Goal: Task Accomplishment & Management: Use online tool/utility

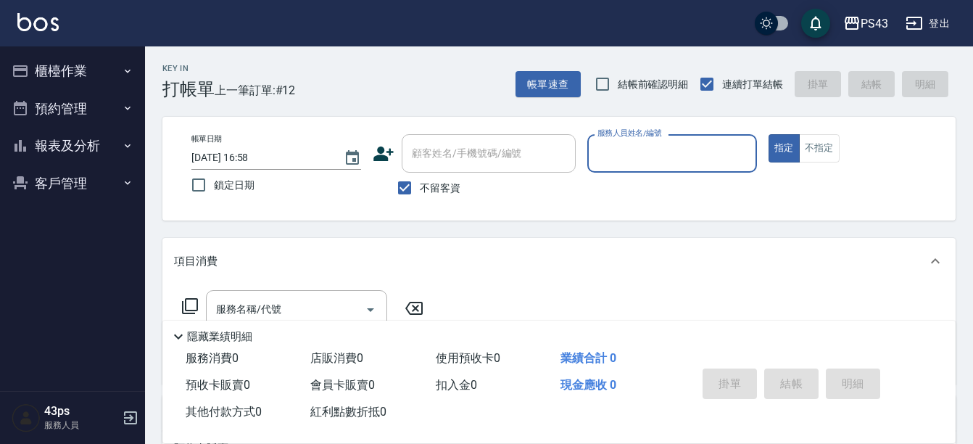
click at [222, 163] on input "[DATE] 16:58" at bounding box center [260, 158] width 138 height 24
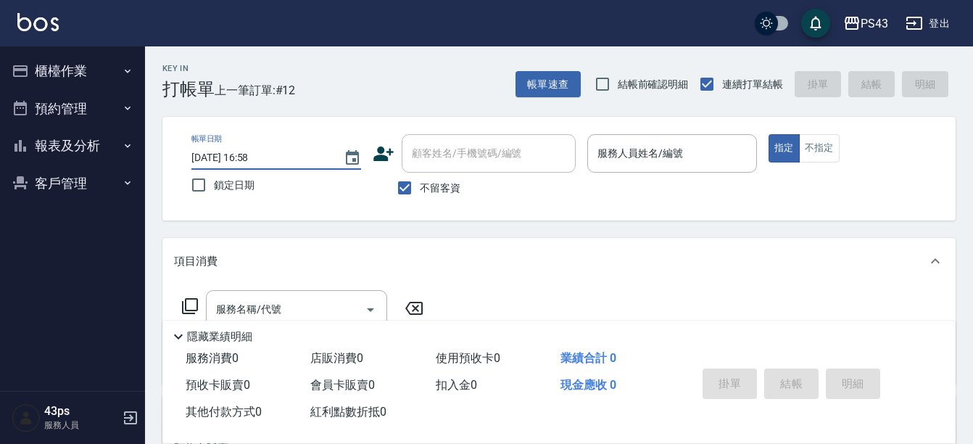
click at [214, 178] on span "鎖定日期" at bounding box center [234, 185] width 41 height 15
click at [214, 178] on input "鎖定日期" at bounding box center [198, 185] width 30 height 30
click at [195, 183] on input "鎖定日期" at bounding box center [198, 185] width 30 height 30
checkbox input "false"
type input "[DATE] 19:47"
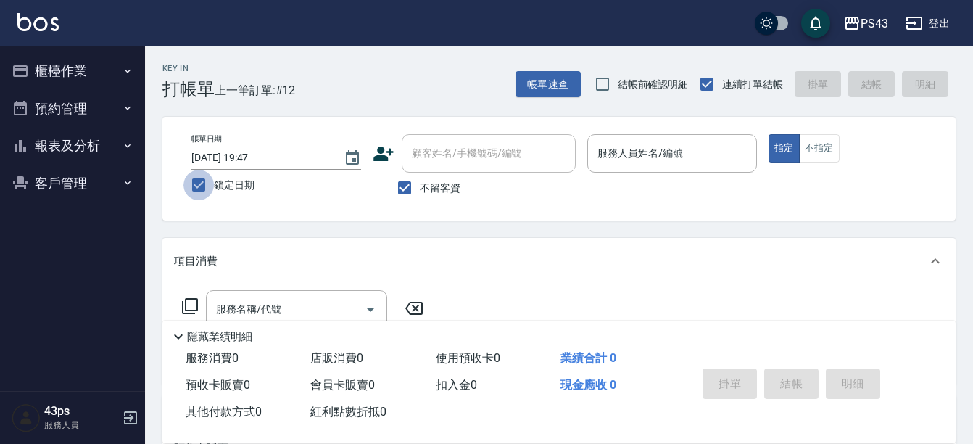
click at [195, 183] on input "鎖定日期" at bounding box center [198, 185] width 30 height 30
checkbox input "false"
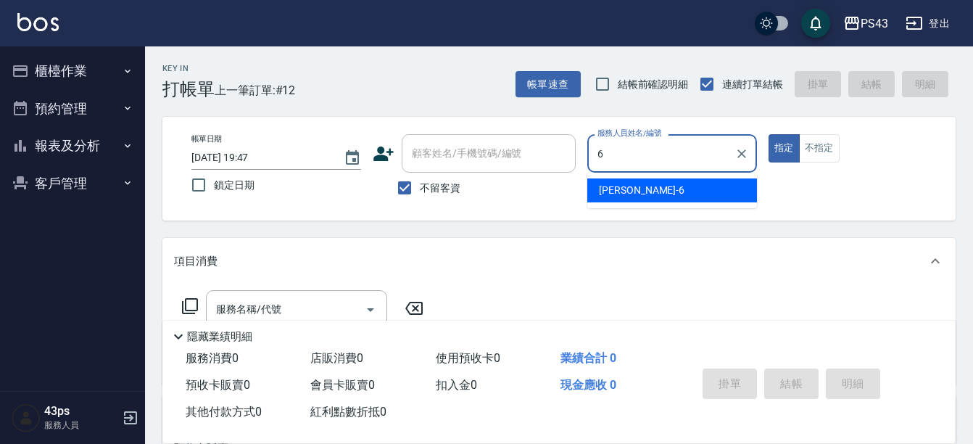
type input "陳冠宇-6"
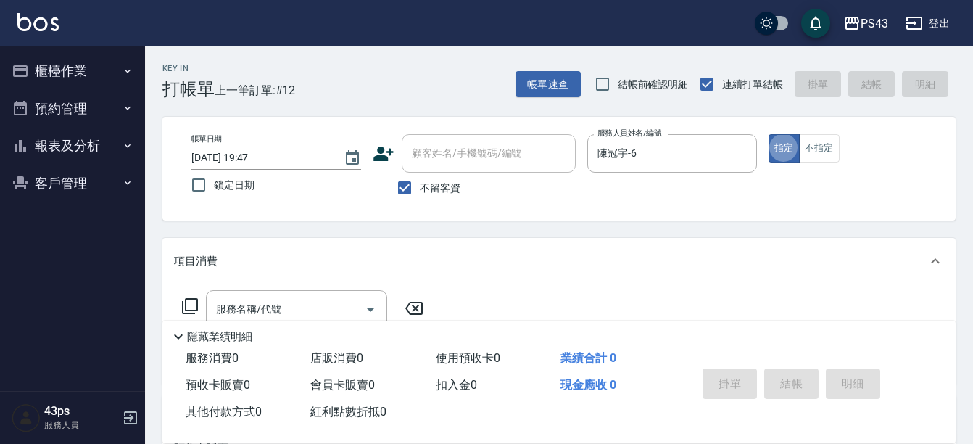
type button "true"
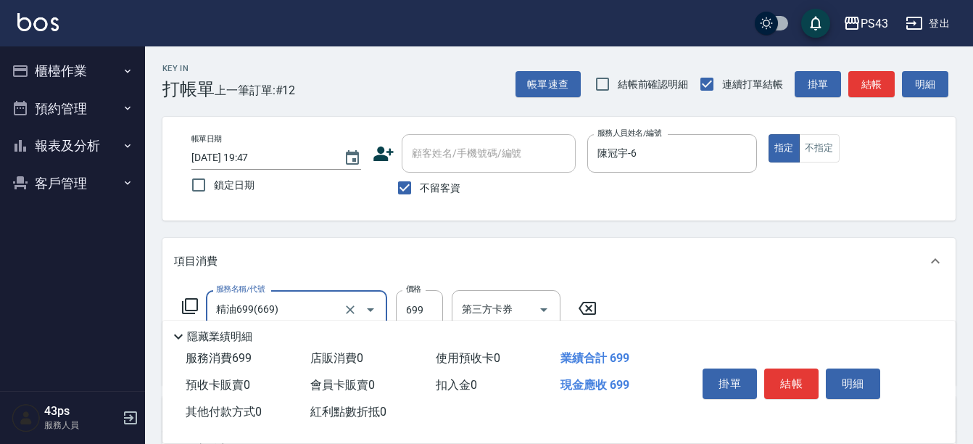
type input "精油699(669)"
type input "799"
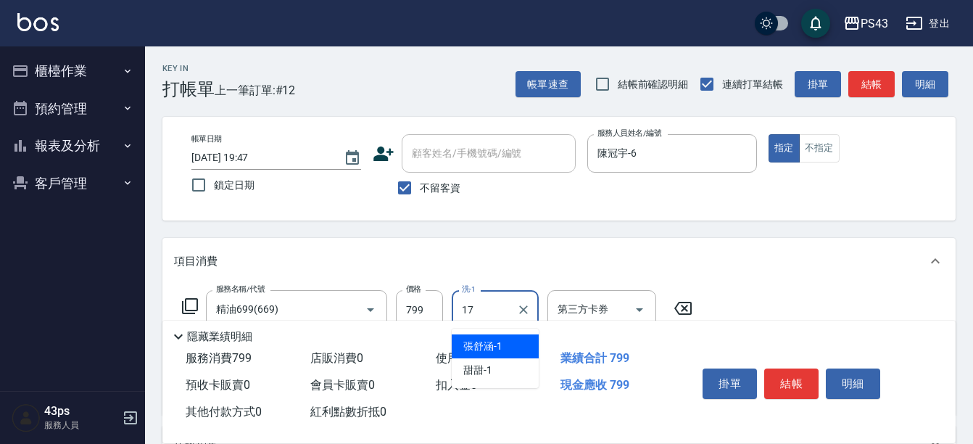
type input "[PERSON_NAME]-17"
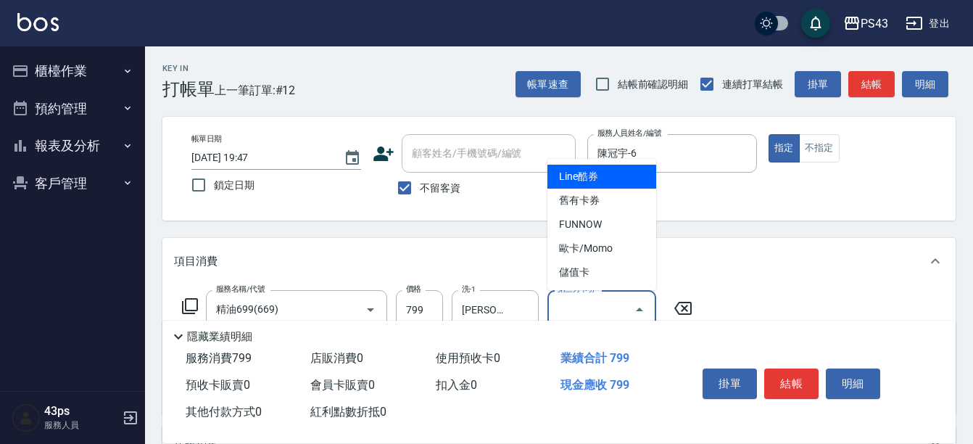
click at [596, 305] on div "第三方卡券 第三方卡券" at bounding box center [601, 309] width 109 height 38
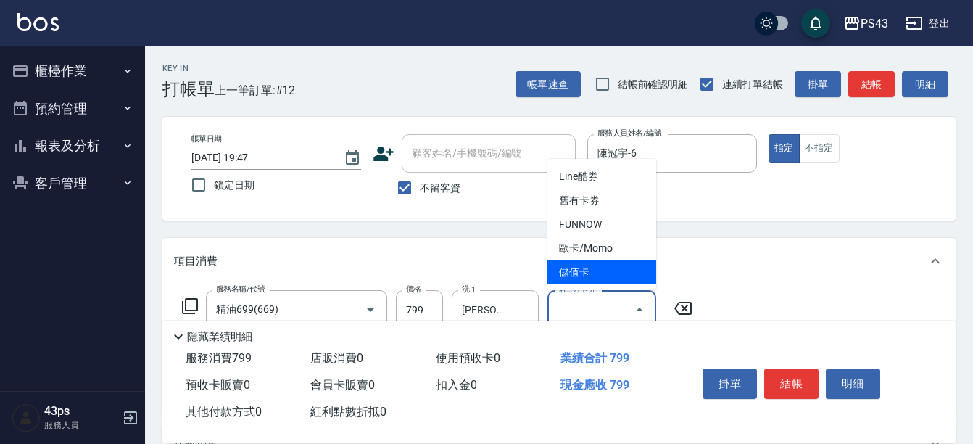
click at [594, 267] on span "儲值卡" at bounding box center [601, 272] width 109 height 24
type input "儲值卡"
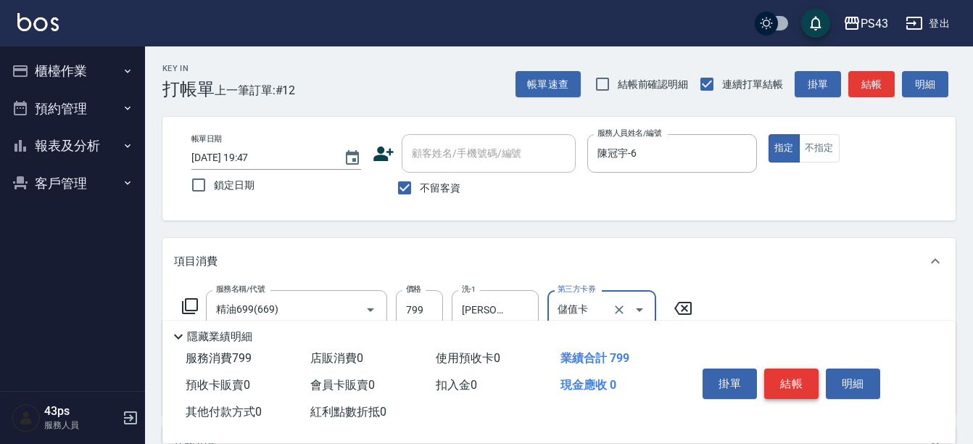
click at [768, 374] on button "結帳" at bounding box center [791, 383] width 54 height 30
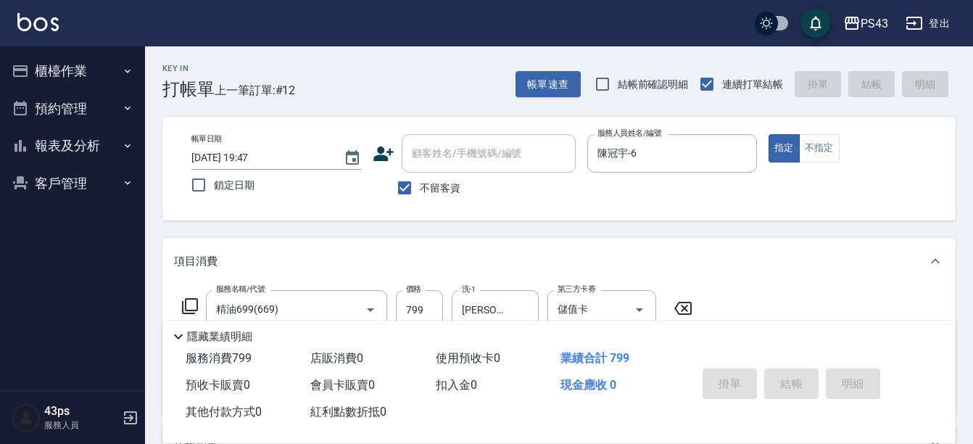
type input "[DATE] 19:48"
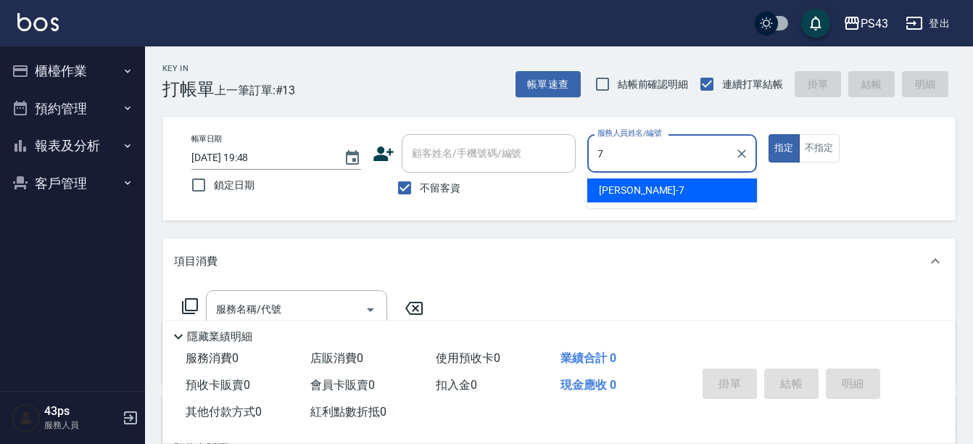
type input "[PERSON_NAME]-7"
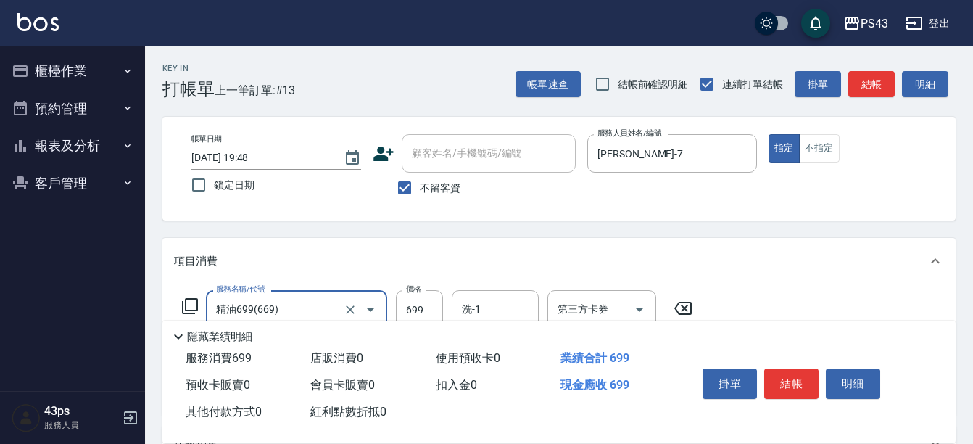
type input "精油699(669)"
type input "600"
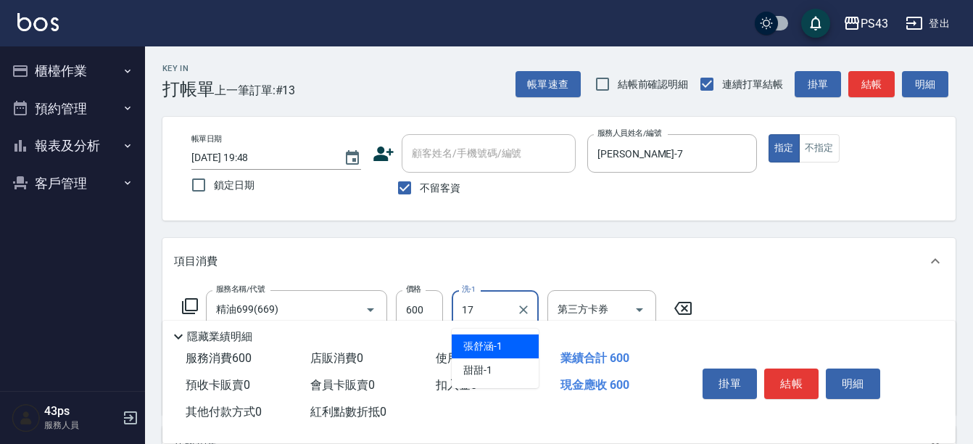
type input "[PERSON_NAME]-17"
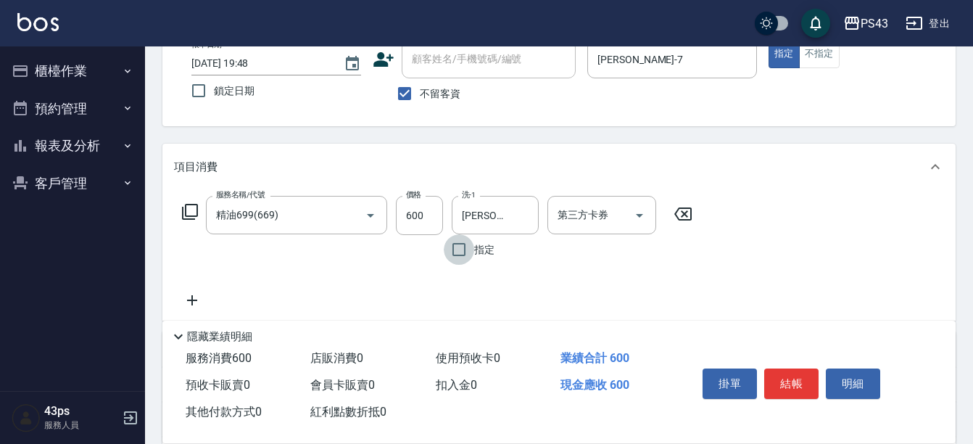
scroll to position [217, 0]
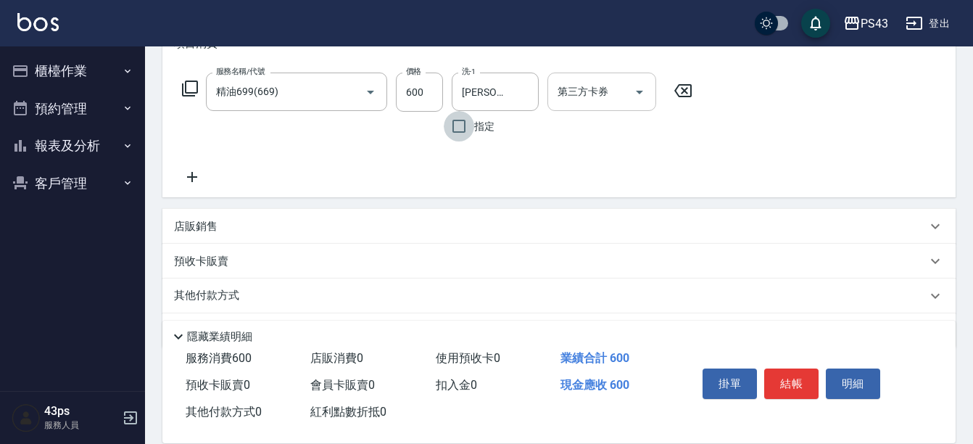
click at [585, 78] on div "第三方卡券" at bounding box center [601, 91] width 109 height 38
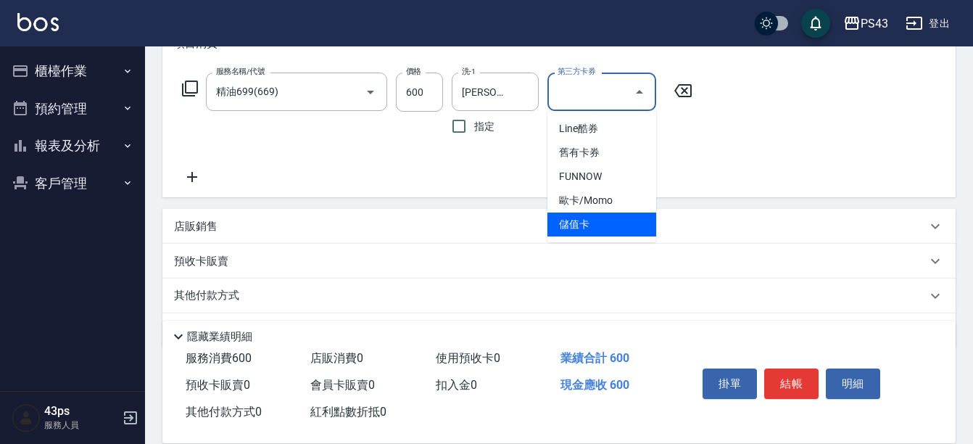
click at [575, 220] on span "儲值卡" at bounding box center [601, 224] width 109 height 24
type input "儲值卡"
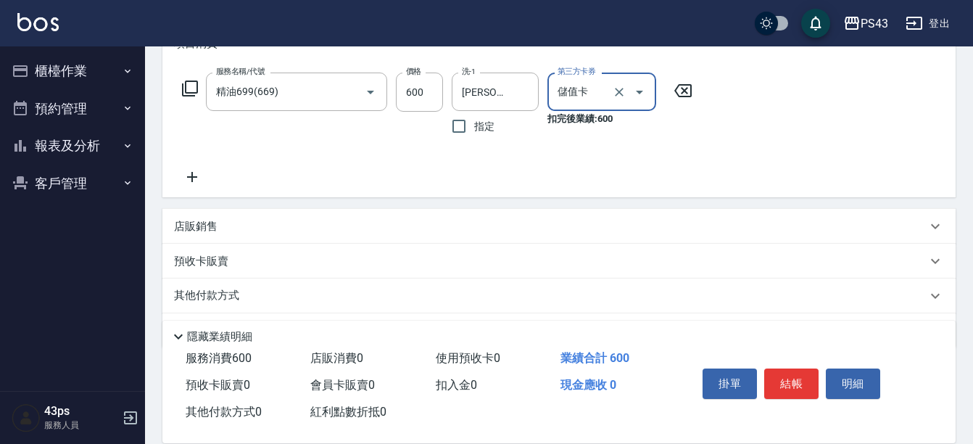
click at [196, 170] on icon at bounding box center [192, 176] width 36 height 17
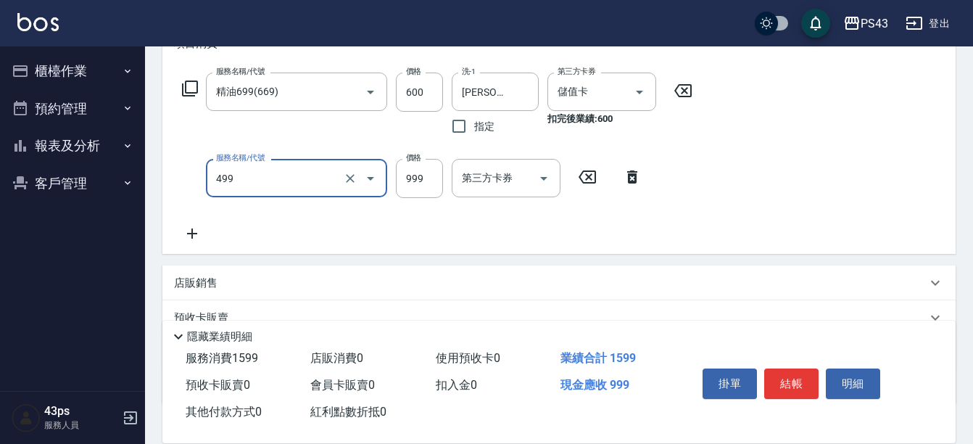
type input "染髮999(499)"
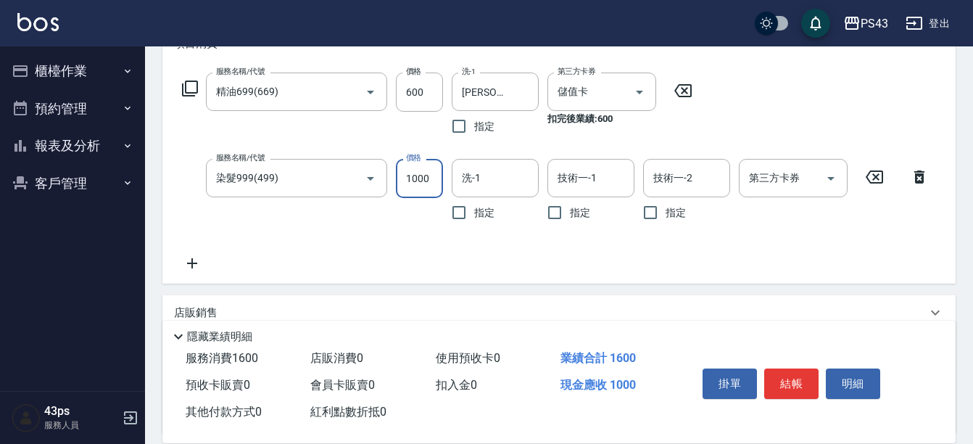
type input "1000"
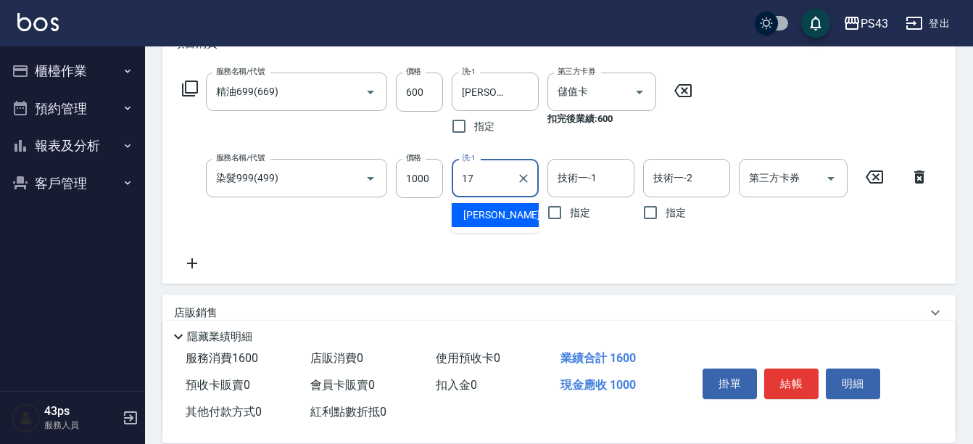
type input "[PERSON_NAME]-17"
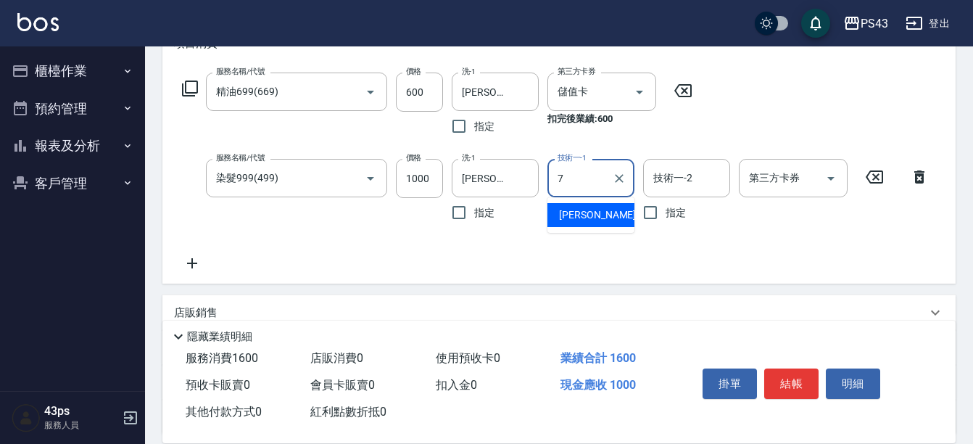
type input "[PERSON_NAME]-7"
click at [774, 182] on div "第三方卡券 第三方卡券" at bounding box center [792, 178] width 109 height 38
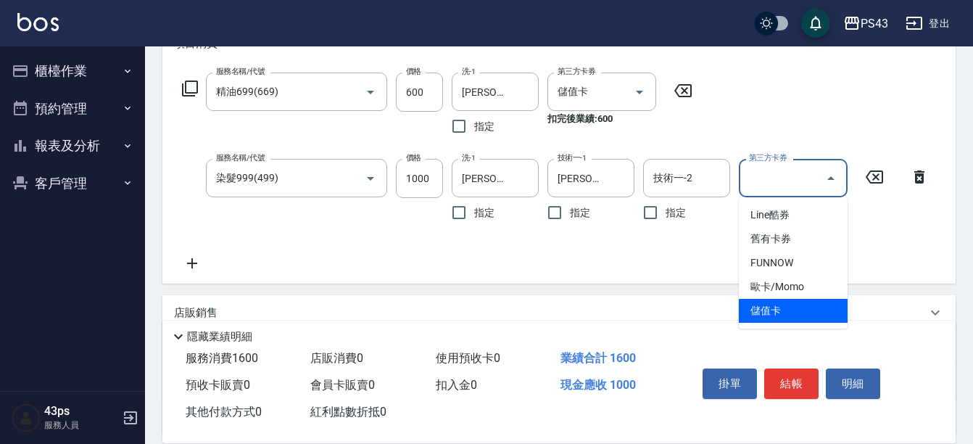
click at [756, 309] on span "儲值卡" at bounding box center [792, 311] width 109 height 24
type input "儲值卡"
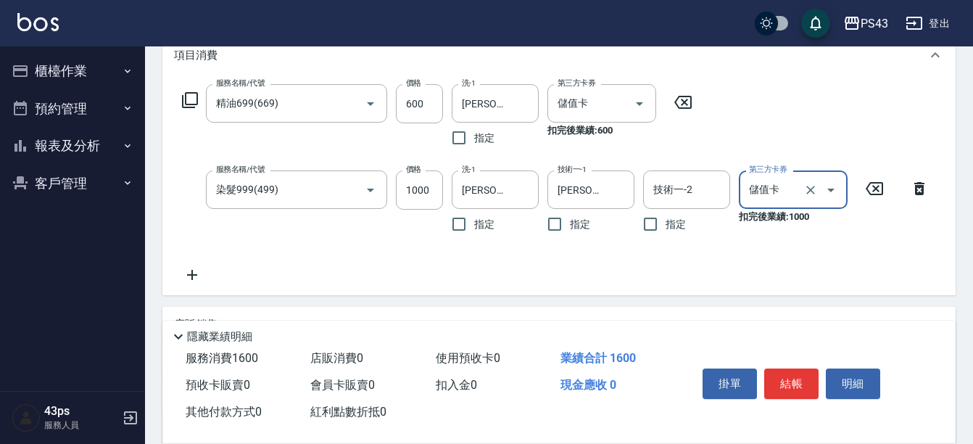
scroll to position [0, 0]
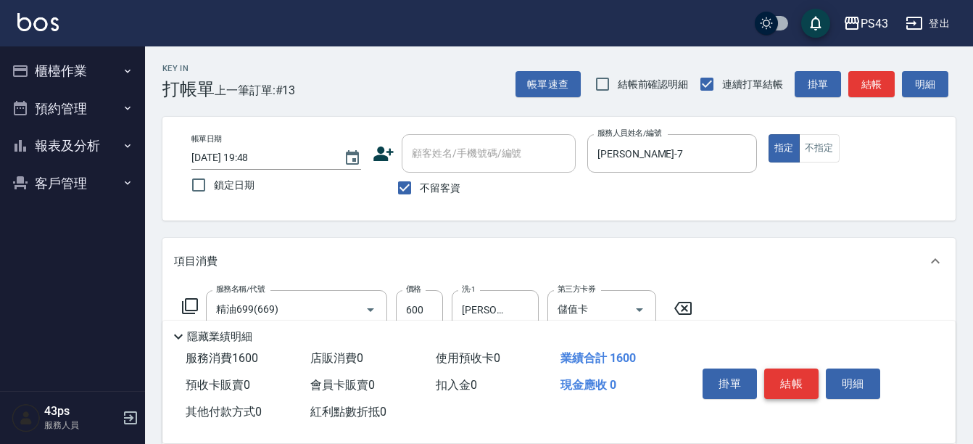
click at [784, 370] on button "結帳" at bounding box center [791, 383] width 54 height 30
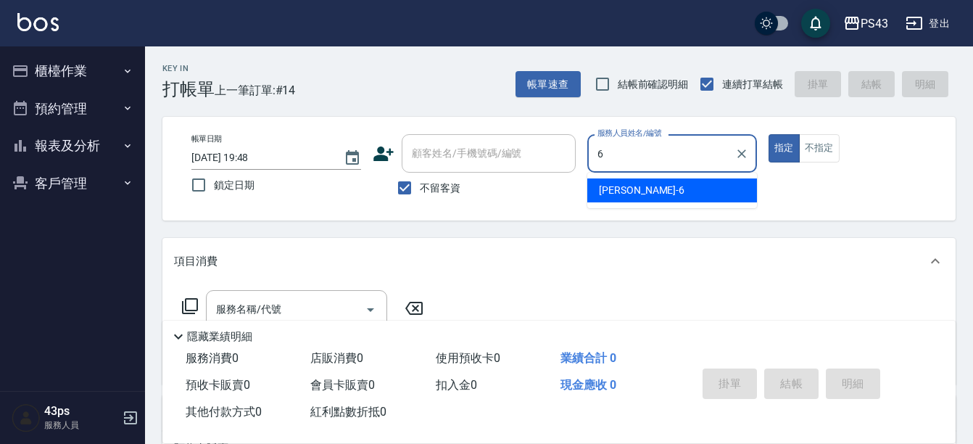
type input "陳冠宇-6"
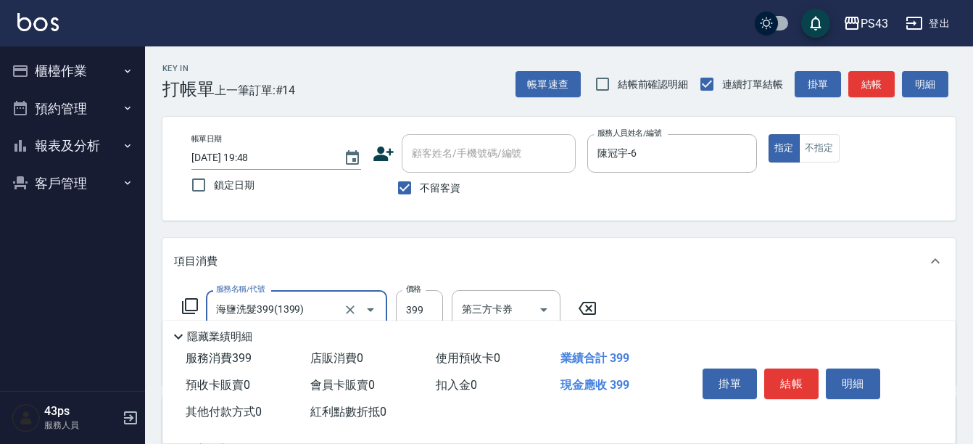
type input "海鹽洗髮399(1399)"
type input "400"
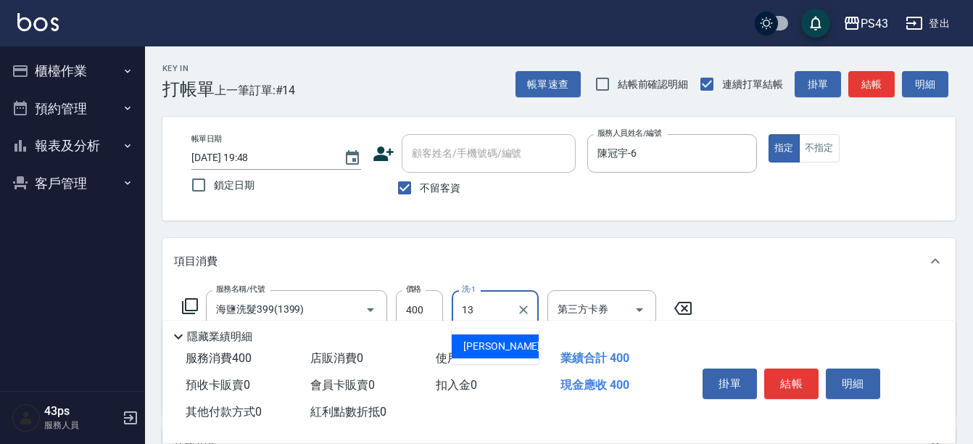
type input "[PERSON_NAME]-13"
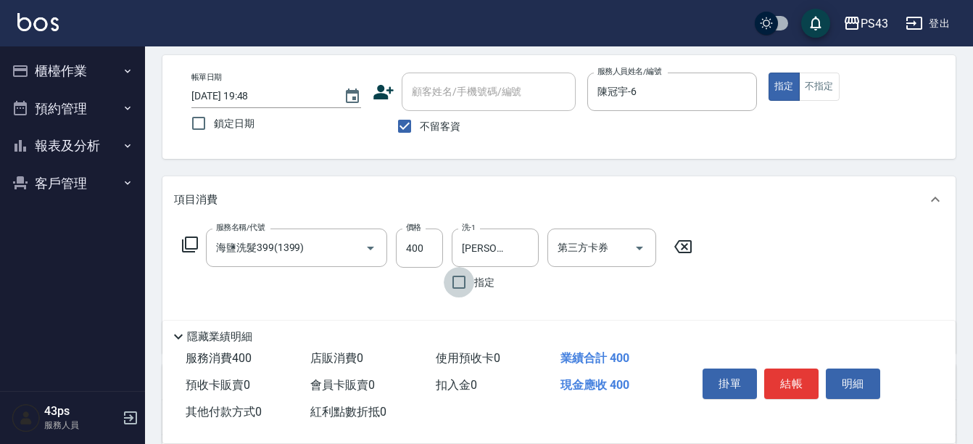
scroll to position [145, 0]
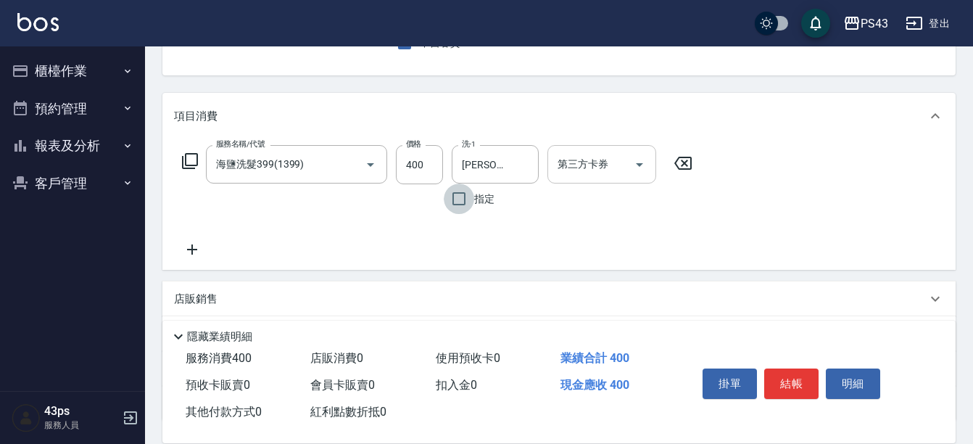
click at [603, 175] on input "第三方卡券" at bounding box center [591, 163] width 74 height 25
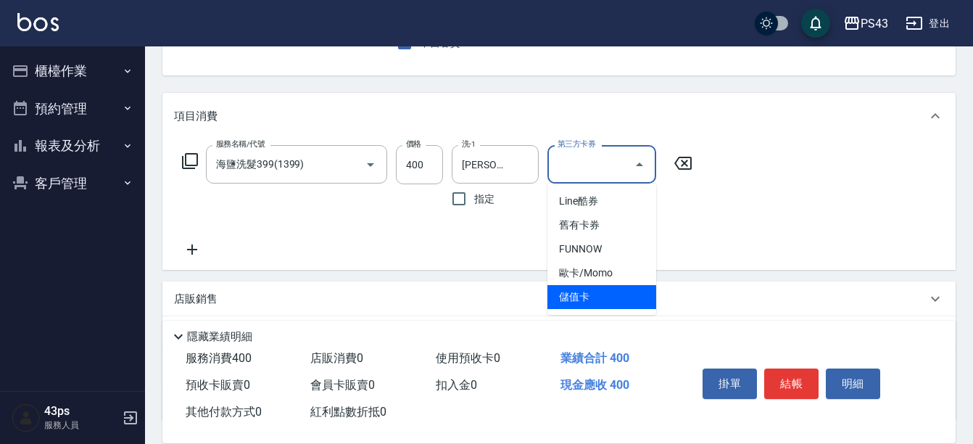
click at [589, 298] on span "儲值卡" at bounding box center [601, 297] width 109 height 24
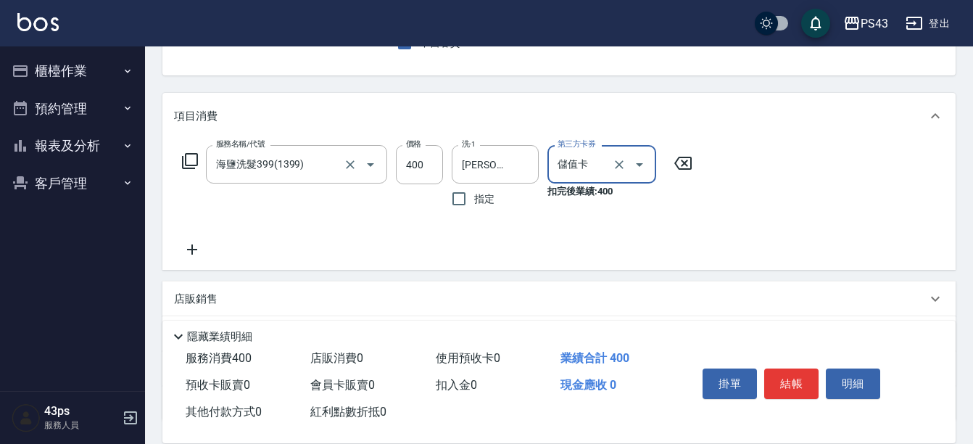
type input "儲值卡"
click at [194, 165] on icon at bounding box center [190, 161] width 16 height 16
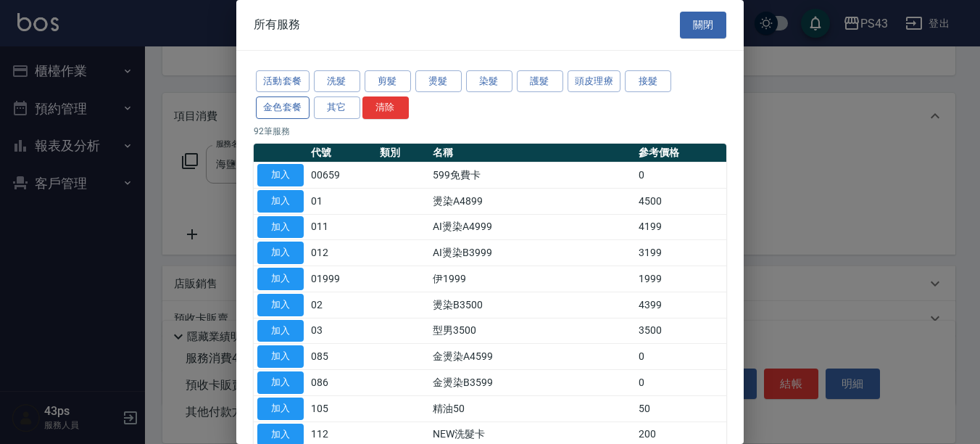
click at [286, 109] on button "金色套餐" at bounding box center [283, 107] width 54 height 22
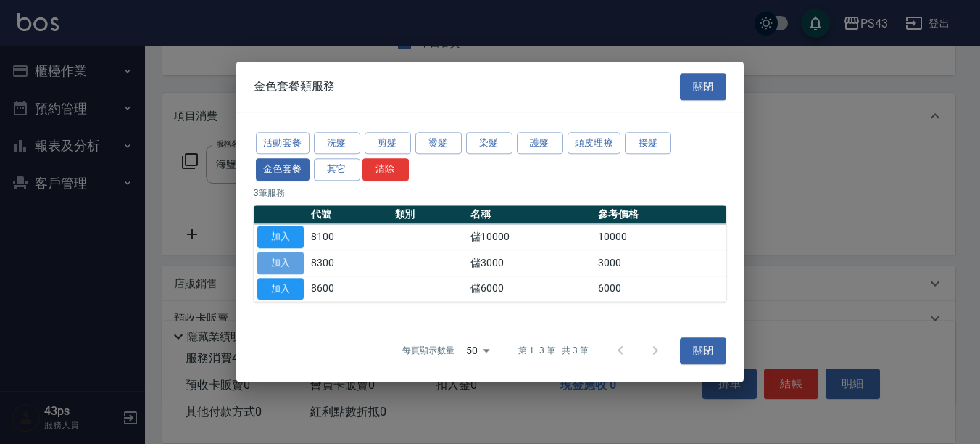
click at [267, 264] on button "加入" at bounding box center [280, 262] width 46 height 22
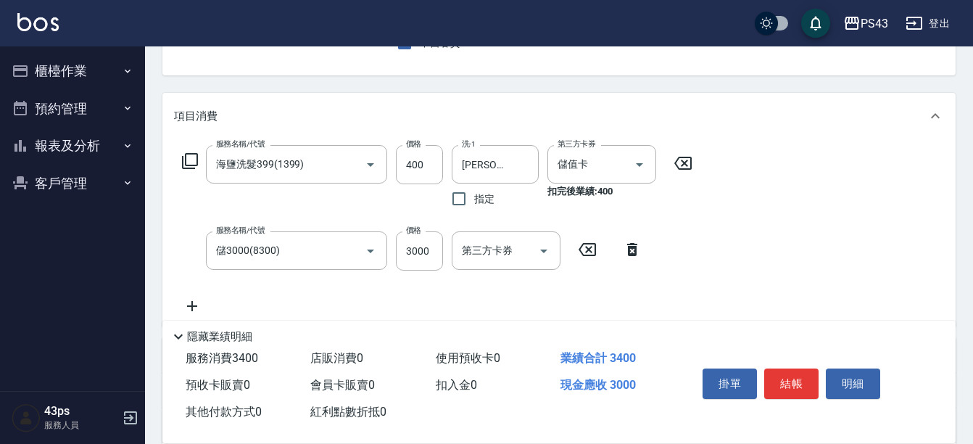
scroll to position [0, 0]
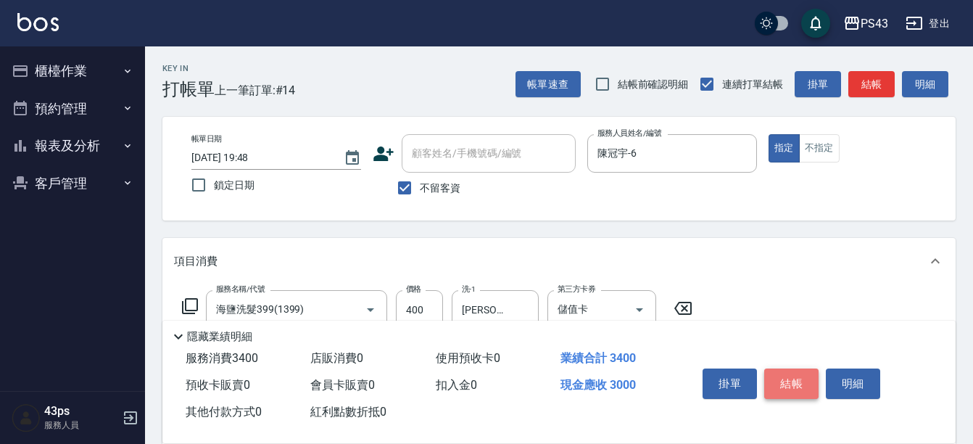
click at [788, 378] on button "結帳" at bounding box center [791, 383] width 54 height 30
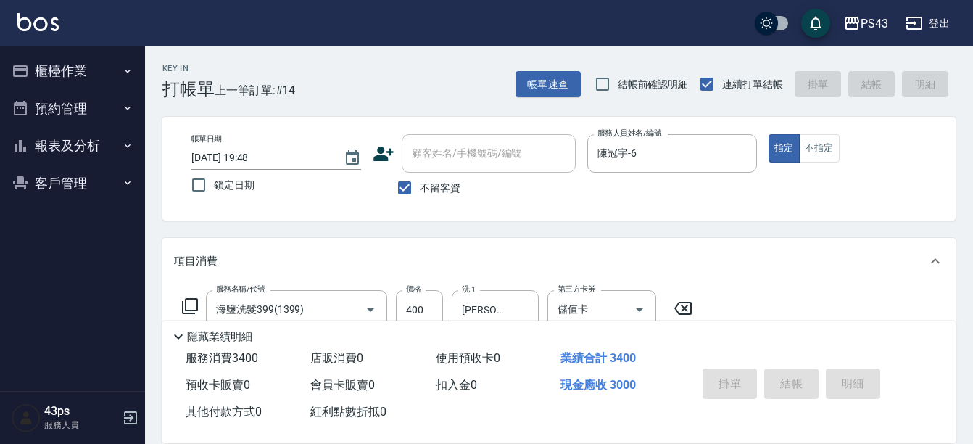
type input "[DATE] 19:49"
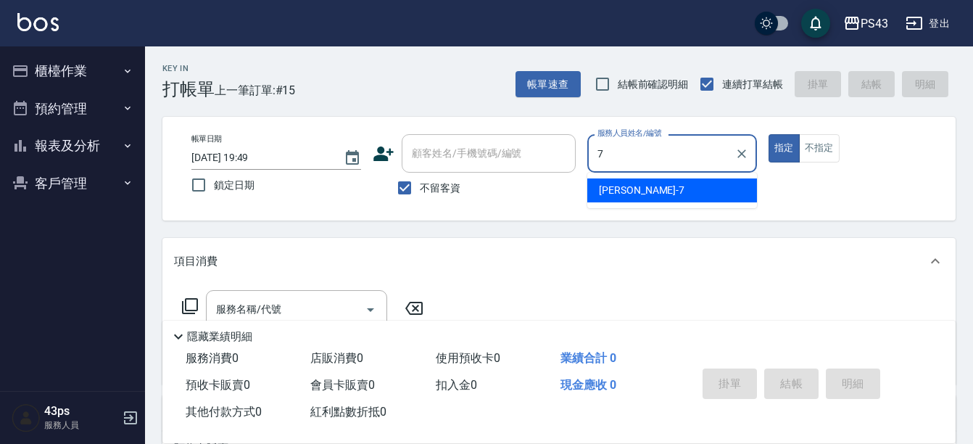
type input "[PERSON_NAME]-7"
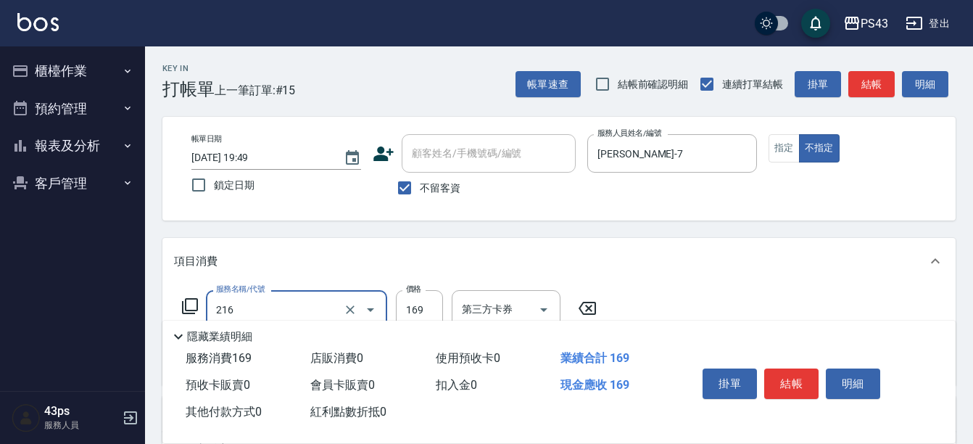
type input "剪髮169(216)"
type input "150"
click at [813, 370] on button "結帳" at bounding box center [791, 383] width 54 height 30
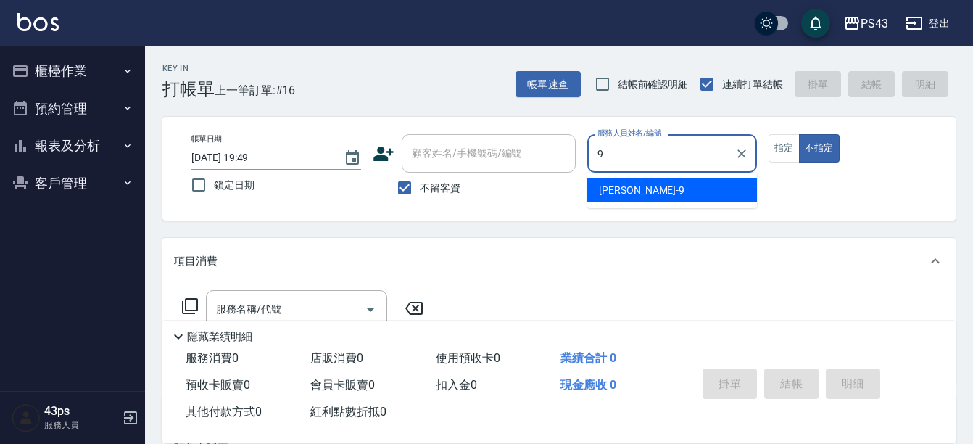
type input "[PERSON_NAME]-9"
type button "false"
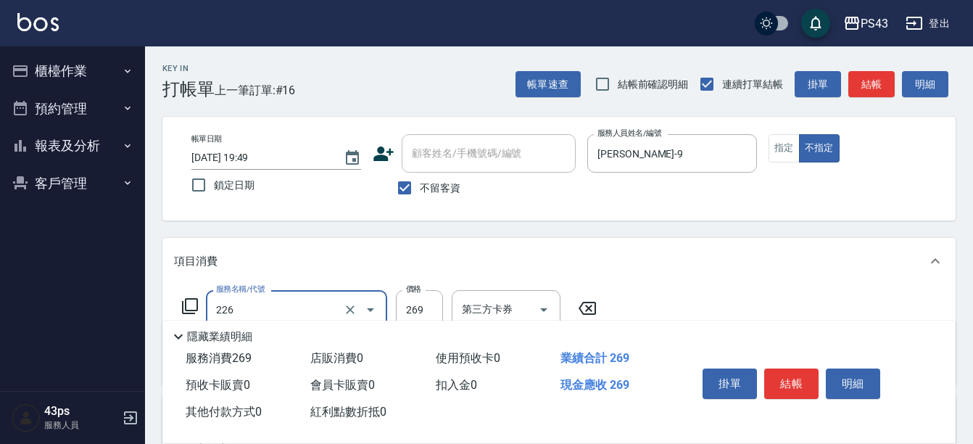
type input "洗剪269(226)"
type input "250"
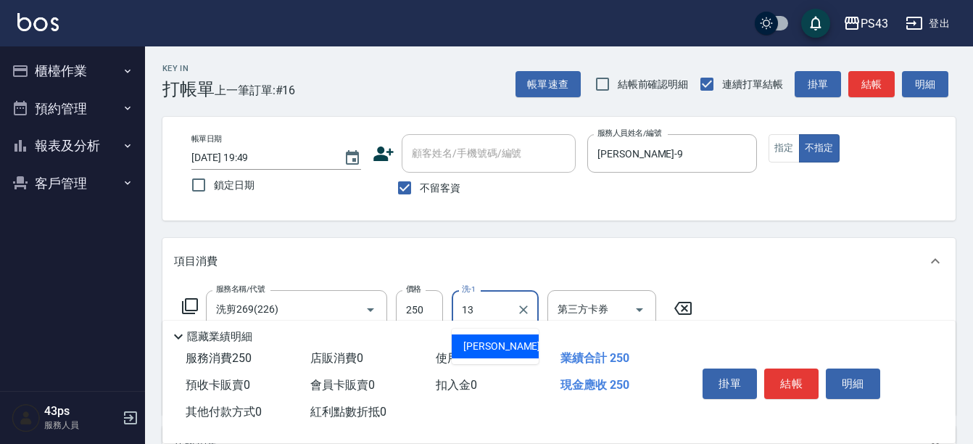
type input "[PERSON_NAME]-13"
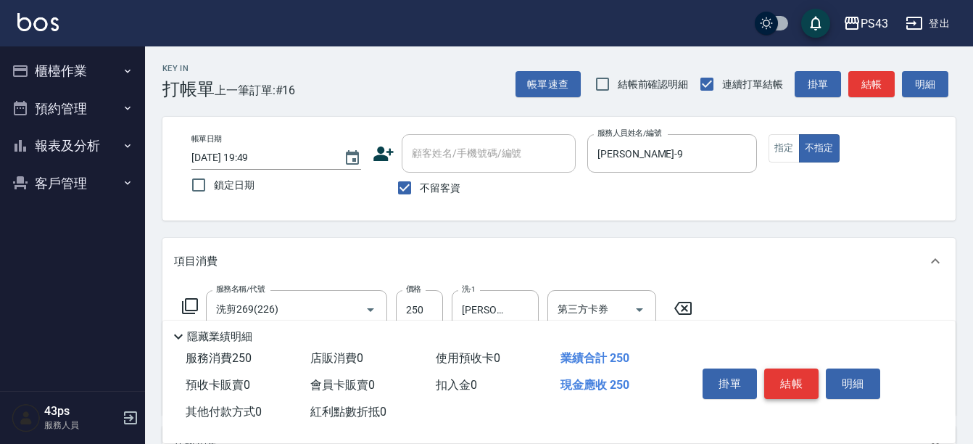
click at [781, 386] on button "結帳" at bounding box center [791, 383] width 54 height 30
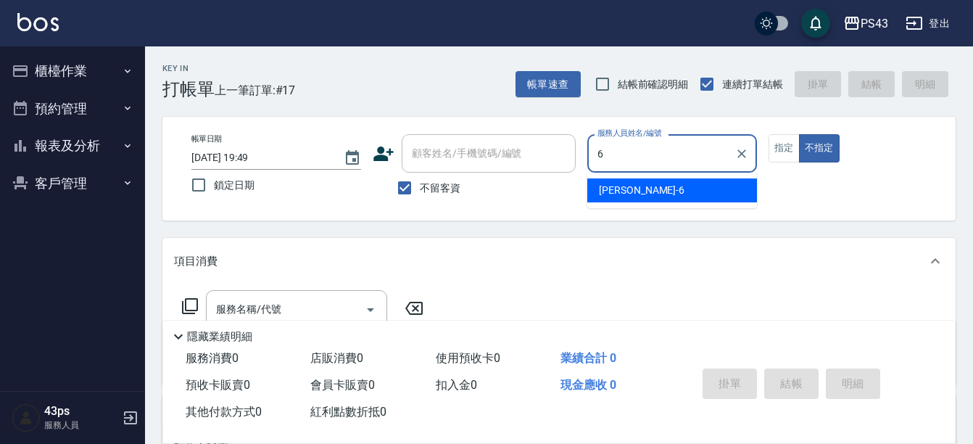
type input "陳冠宇-6"
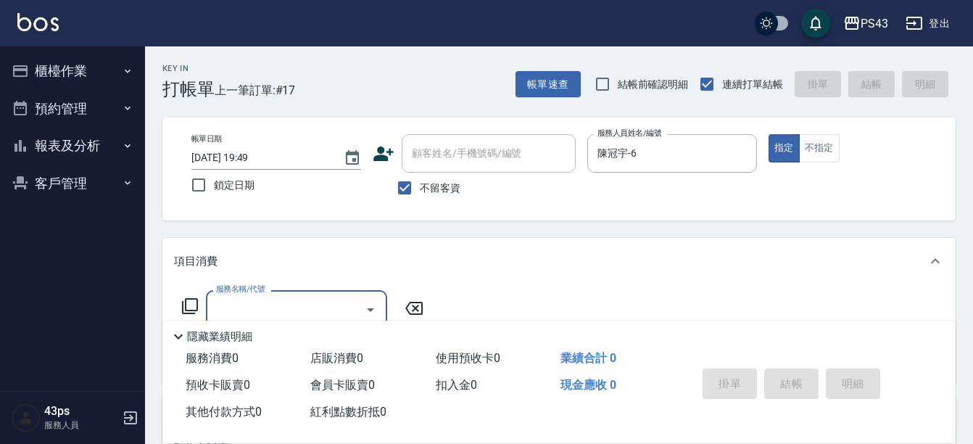
click at [188, 301] on icon at bounding box center [189, 305] width 17 height 17
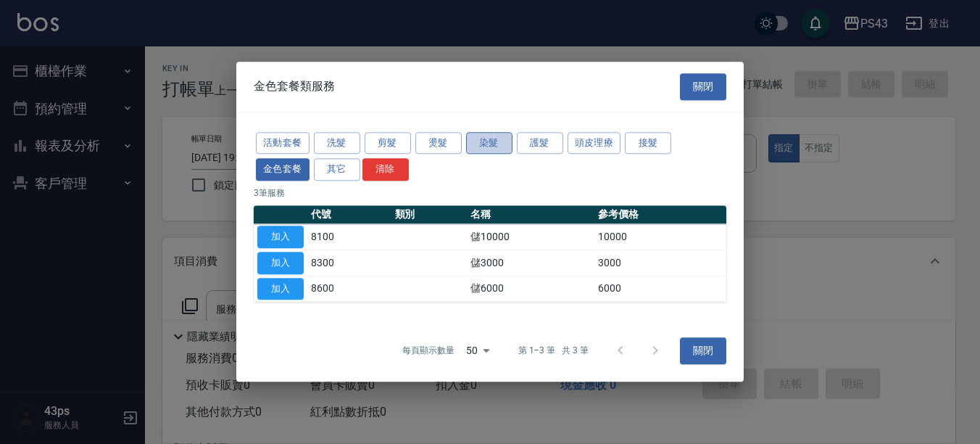
click at [476, 149] on button "染髮" at bounding box center [489, 143] width 46 height 22
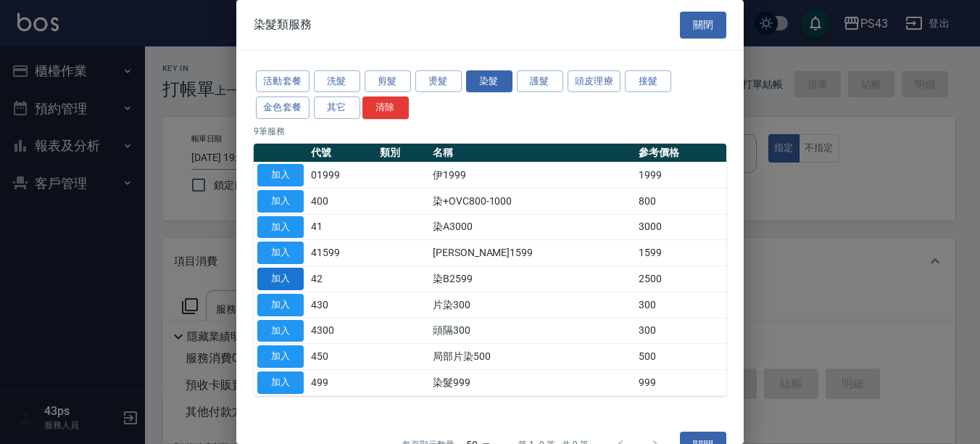
click at [287, 289] on button "加入" at bounding box center [280, 278] width 46 height 22
type input "染B2599(42)"
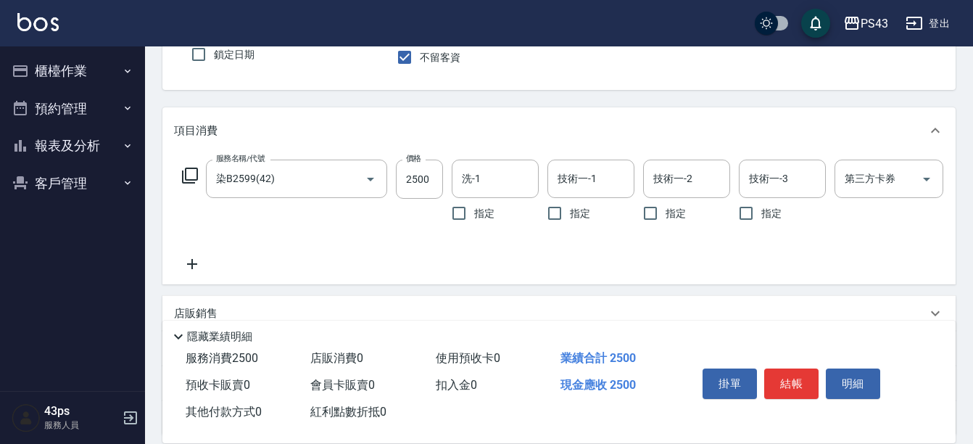
scroll to position [145, 0]
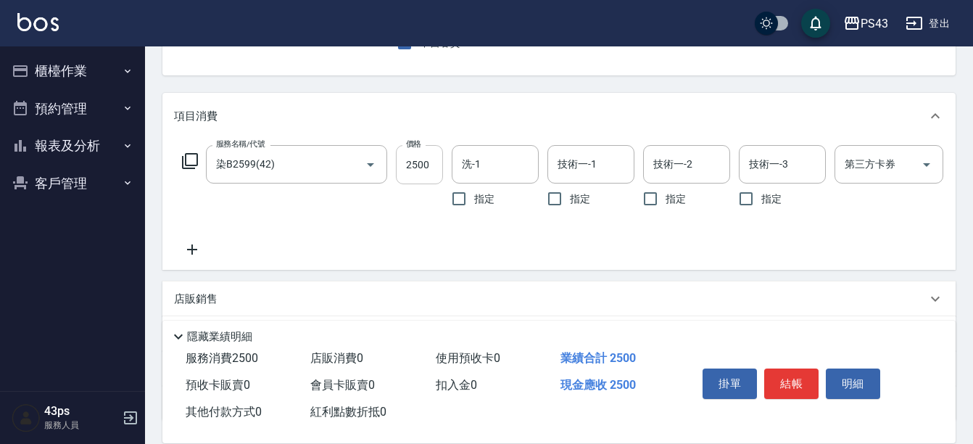
click at [429, 169] on input "2500" at bounding box center [419, 164] width 47 height 39
type input "23600"
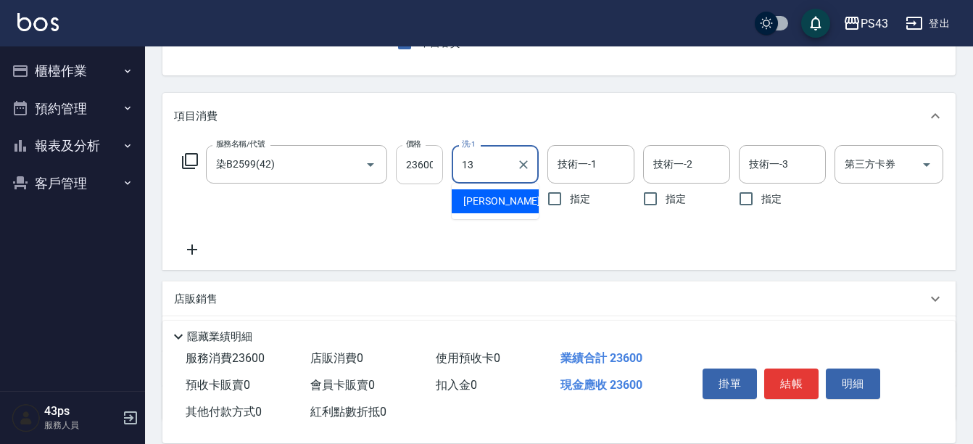
type input "[PERSON_NAME]-13"
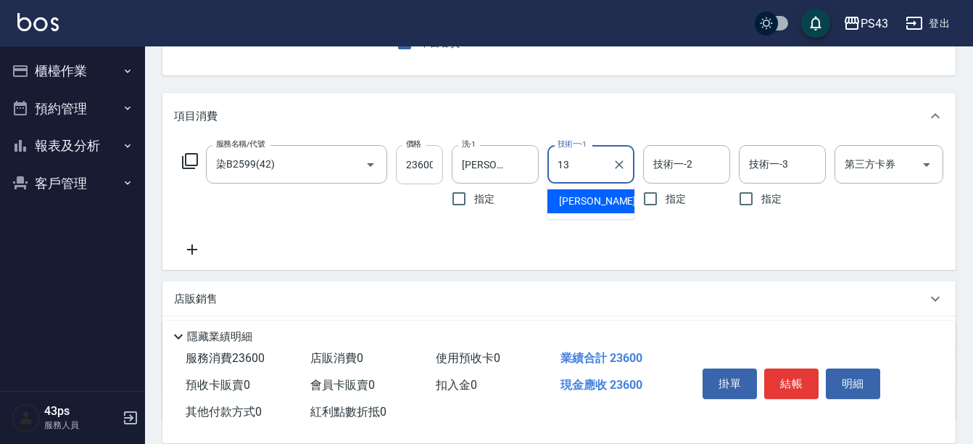
type input "[PERSON_NAME]-13"
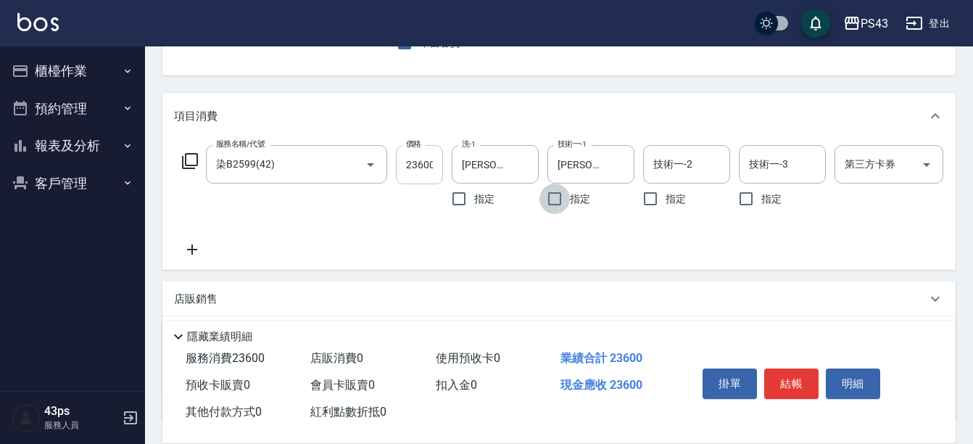
click at [432, 172] on input "23600" at bounding box center [419, 164] width 47 height 39
type input "2300"
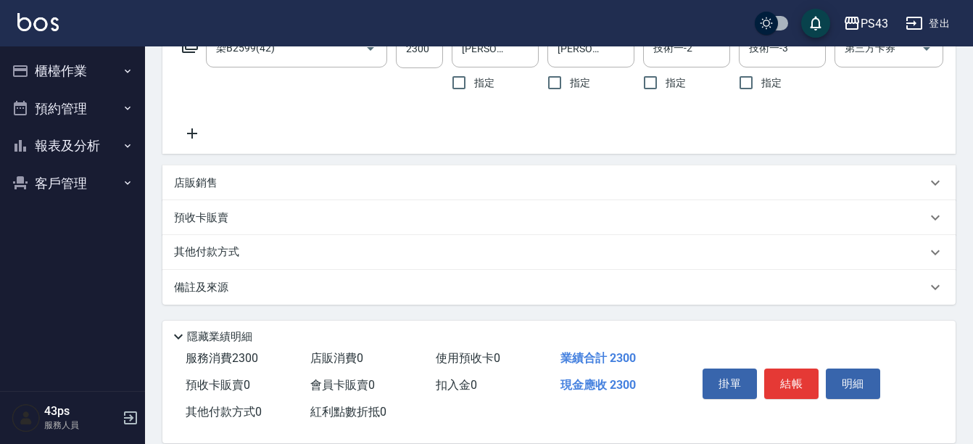
click at [267, 186] on div "店販銷售" at bounding box center [550, 182] width 752 height 15
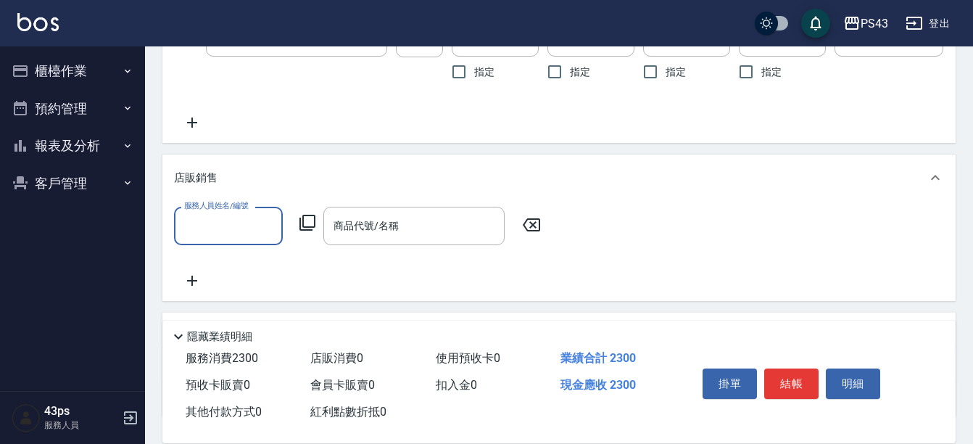
scroll to position [0, 0]
type input "[PERSON_NAME]-13"
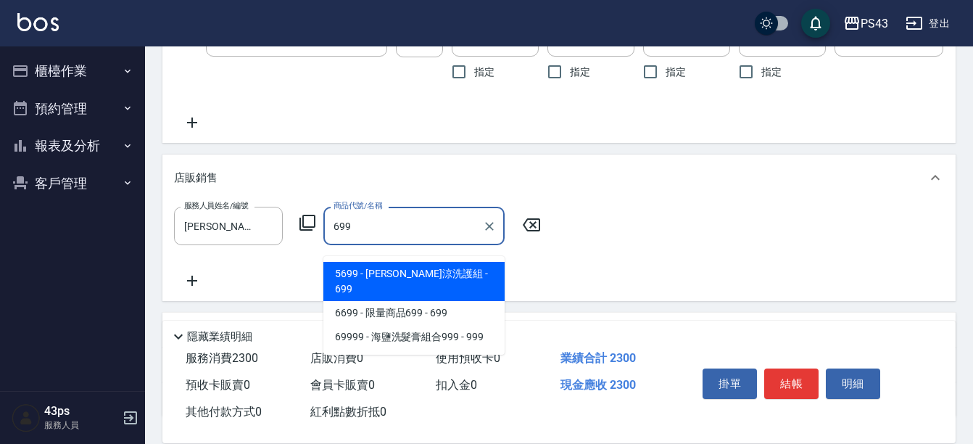
type input "[PERSON_NAME]涼洗護組"
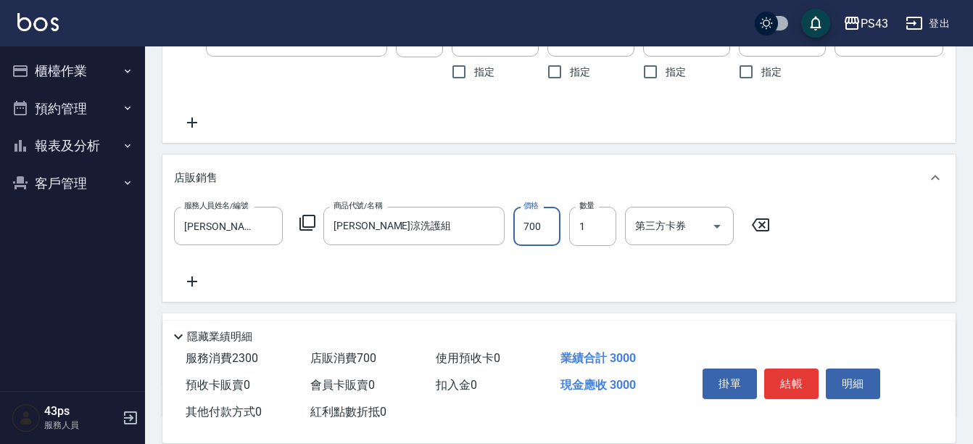
type input "700"
click at [448, 158] on div "項目消費 服務名稱/代號 染B2599(42) 服務名稱/代號 價格 2300 價格 洗-1 [PERSON_NAME]-13 洗-1 指定 技術一-1 [P…" at bounding box center [558, 191] width 793 height 451
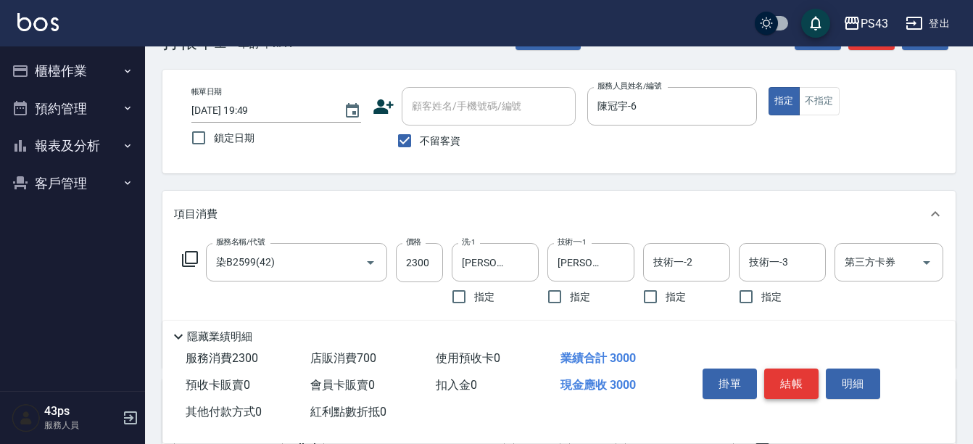
scroll to position [72, 0]
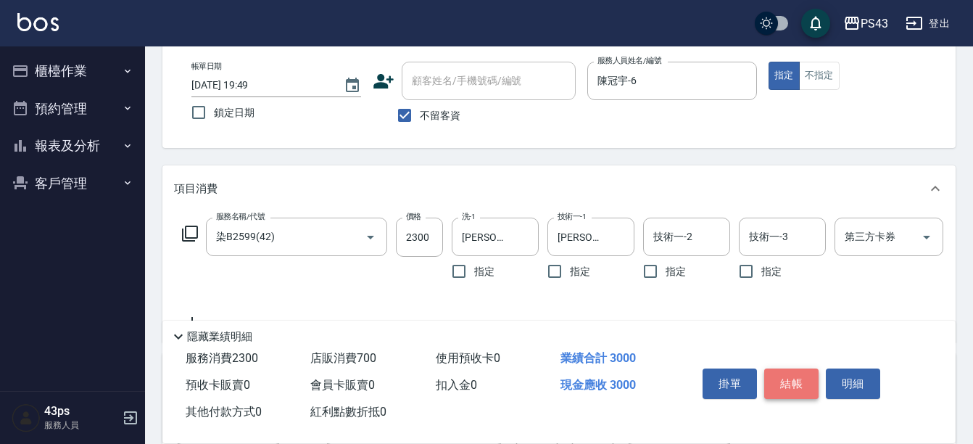
click at [786, 384] on button "結帳" at bounding box center [791, 383] width 54 height 30
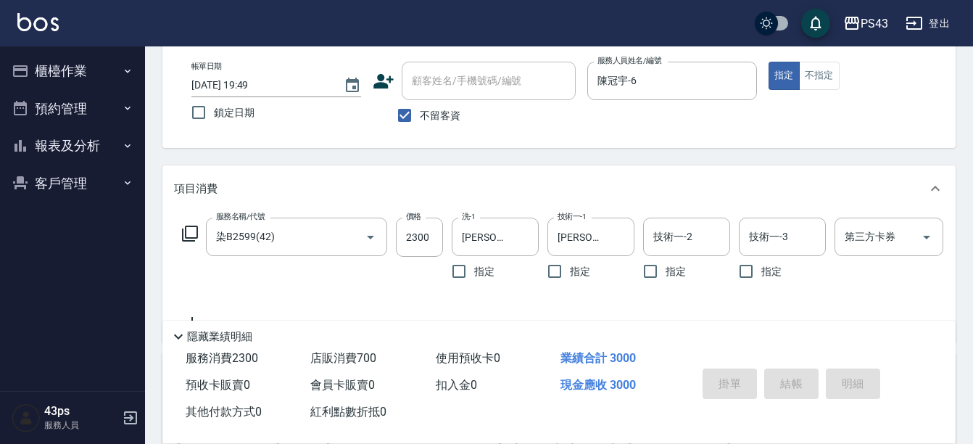
type input "[DATE] 19:50"
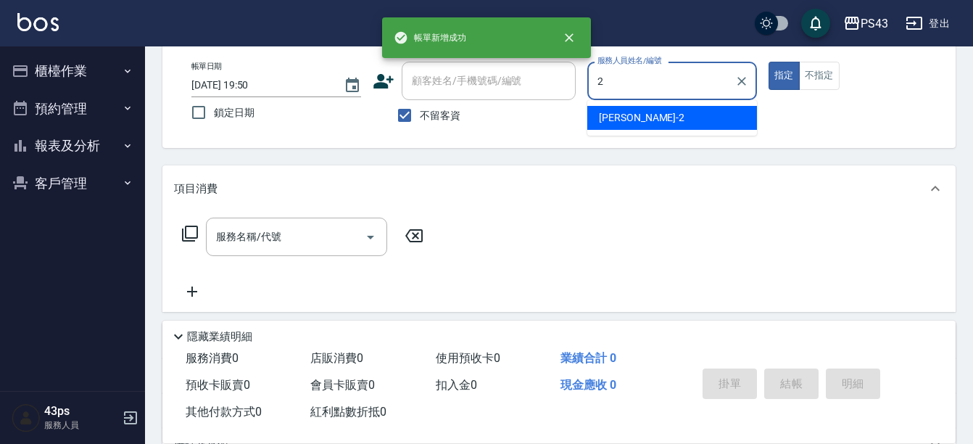
type input "安肯-2"
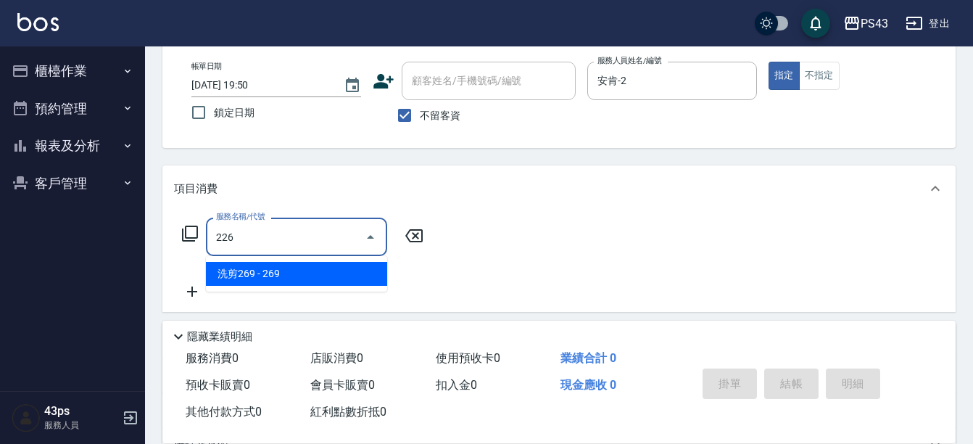
type input "洗剪269(226)"
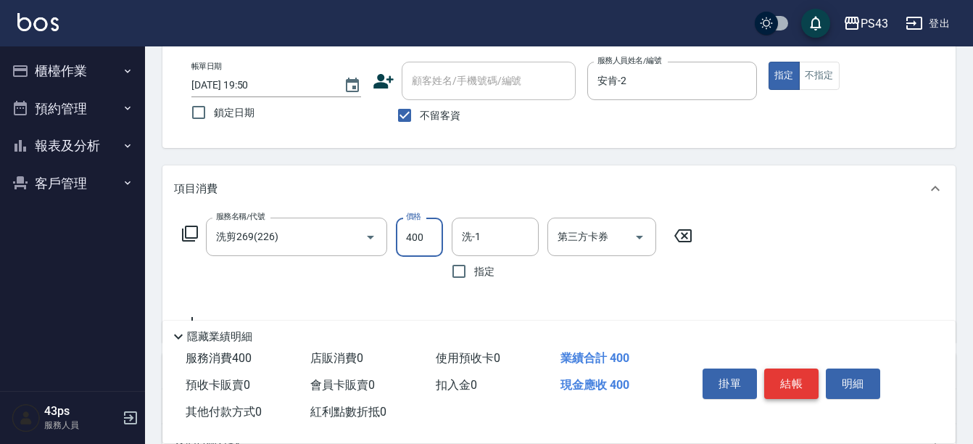
type input "400"
click at [788, 377] on button "結帳" at bounding box center [791, 383] width 54 height 30
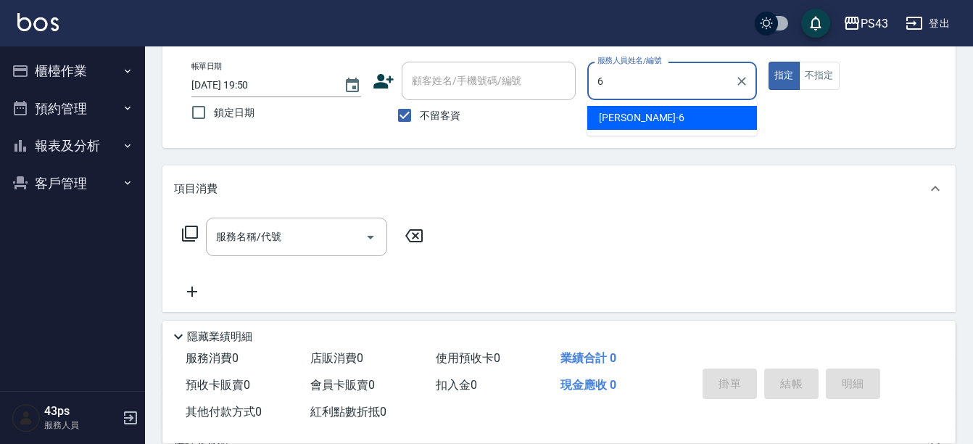
type input "陳冠宇-6"
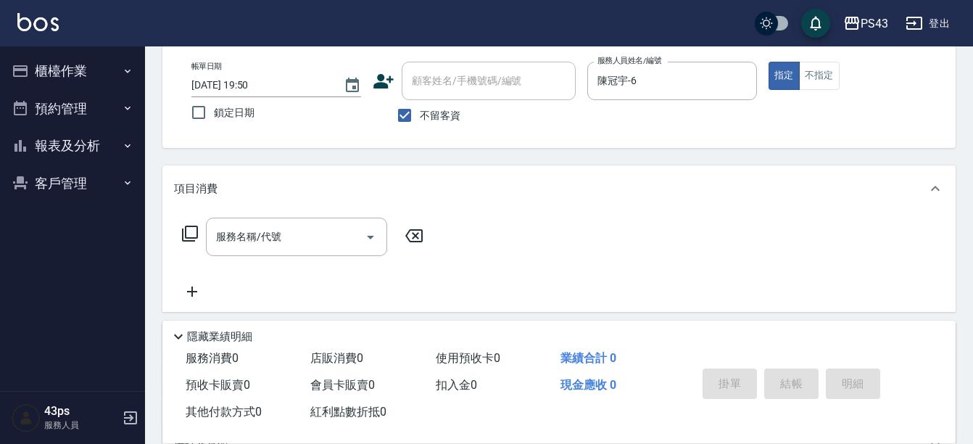
click at [191, 232] on icon at bounding box center [189, 233] width 17 height 17
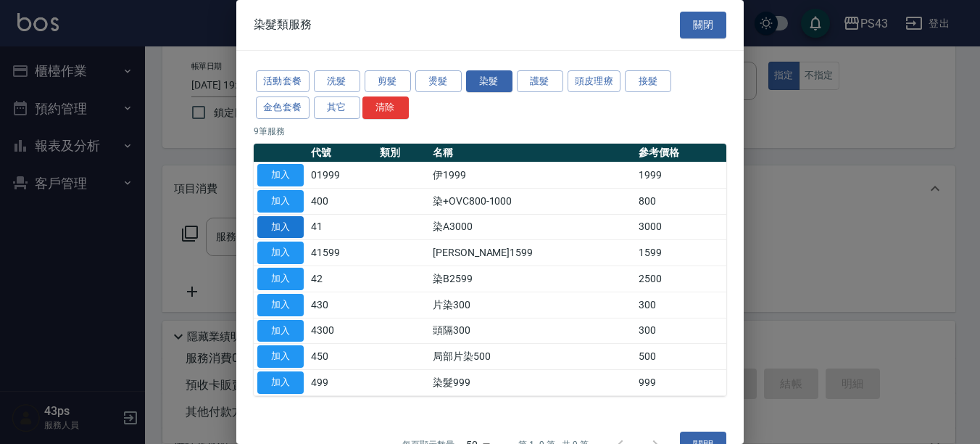
click at [282, 230] on button "加入" at bounding box center [280, 227] width 46 height 22
type input "染A3000(41)"
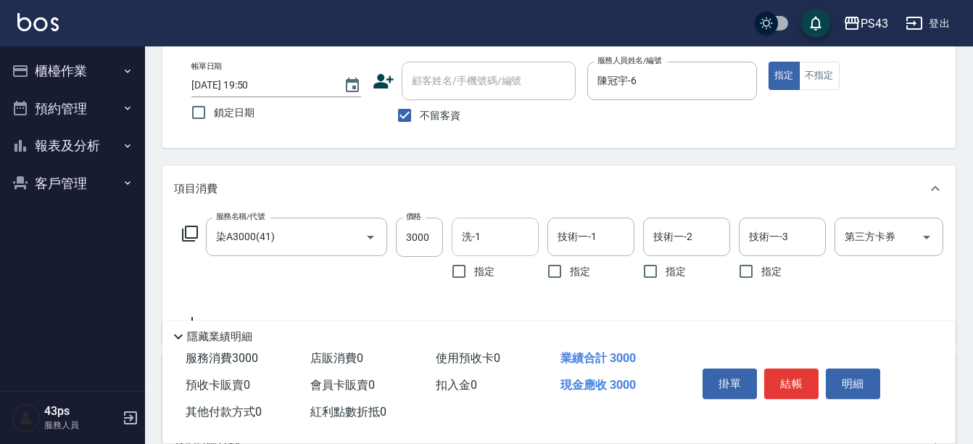
click at [482, 234] on input "洗-1" at bounding box center [495, 236] width 74 height 25
type input "[PERSON_NAME]-13"
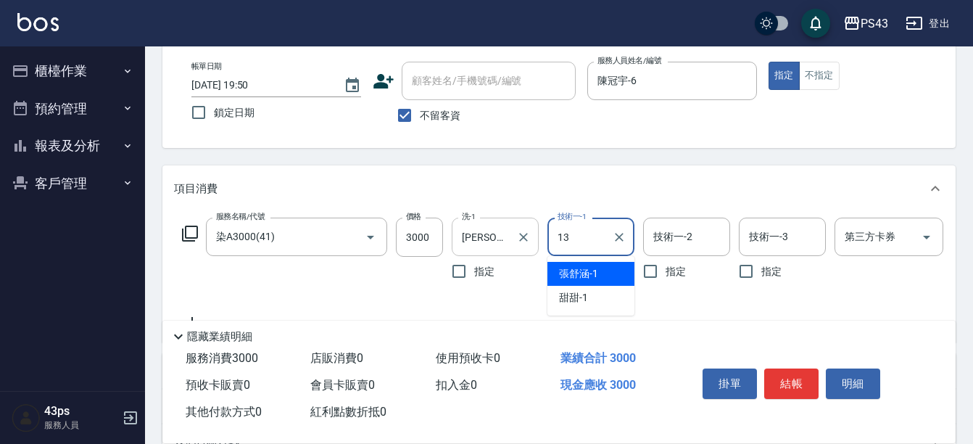
type input "[PERSON_NAME]-13"
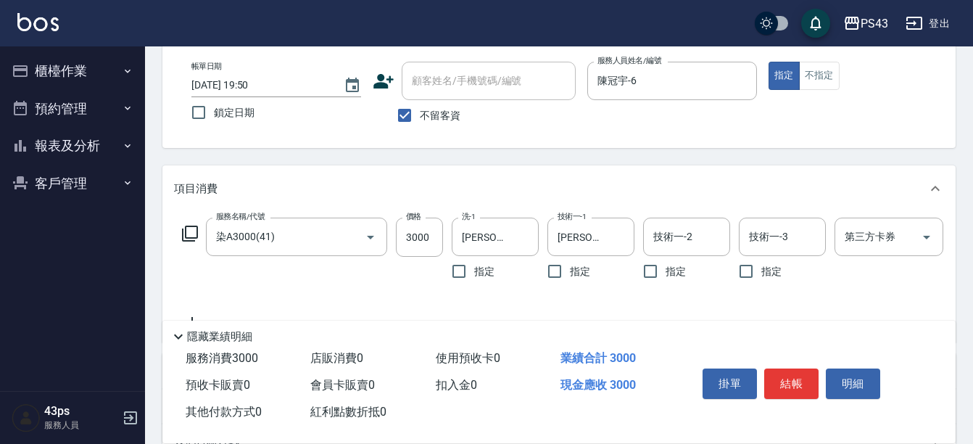
click at [183, 244] on div "服務名稱/代號 染A3000(41) 服務名稱/代號 價格 3000 價格 洗-1 [PERSON_NAME]-13 洗-1 指定 技術一-1 [PERSON…" at bounding box center [581, 251] width 814 height 69
click at [191, 229] on icon at bounding box center [189, 233] width 17 height 17
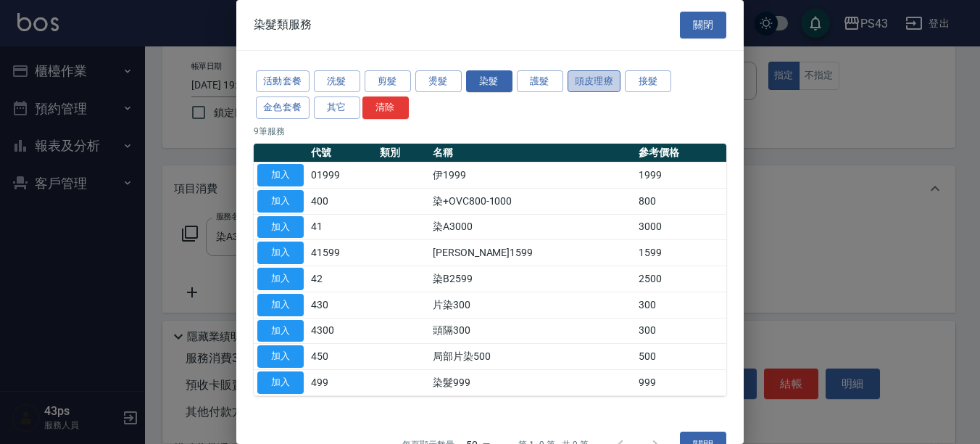
click at [596, 78] on button "頭皮理療" at bounding box center [594, 81] width 54 height 22
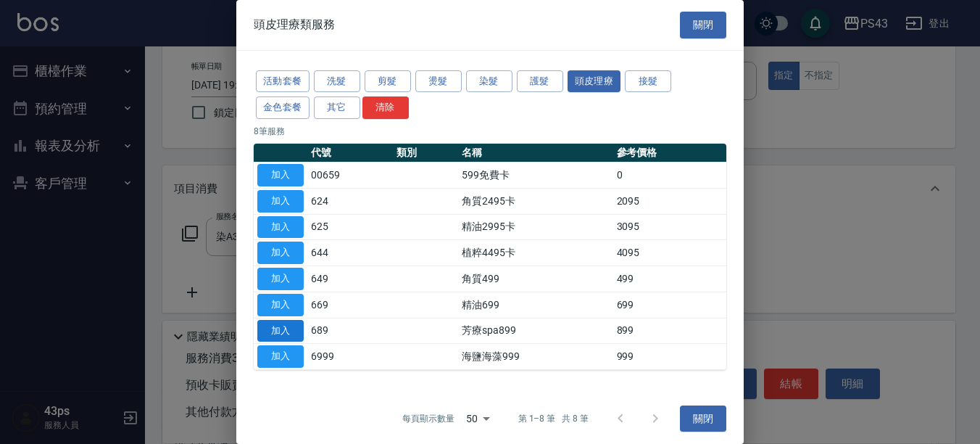
click at [301, 333] on button "加入" at bounding box center [280, 331] width 46 height 22
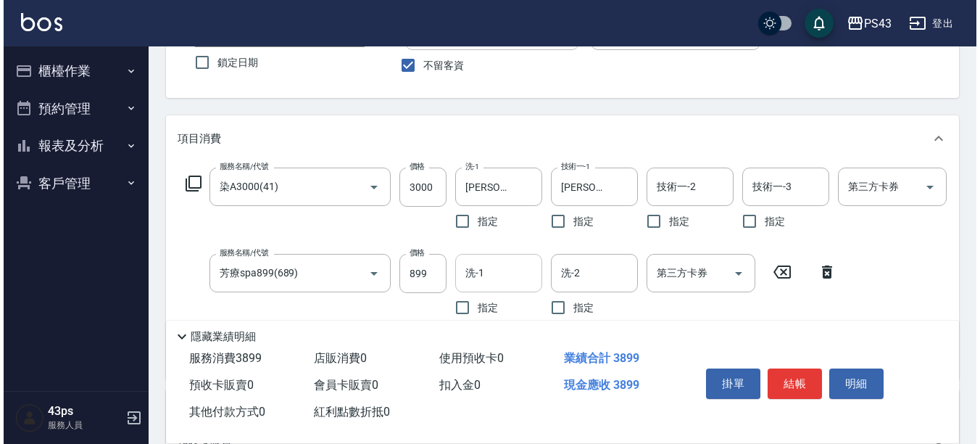
scroll to position [145, 0]
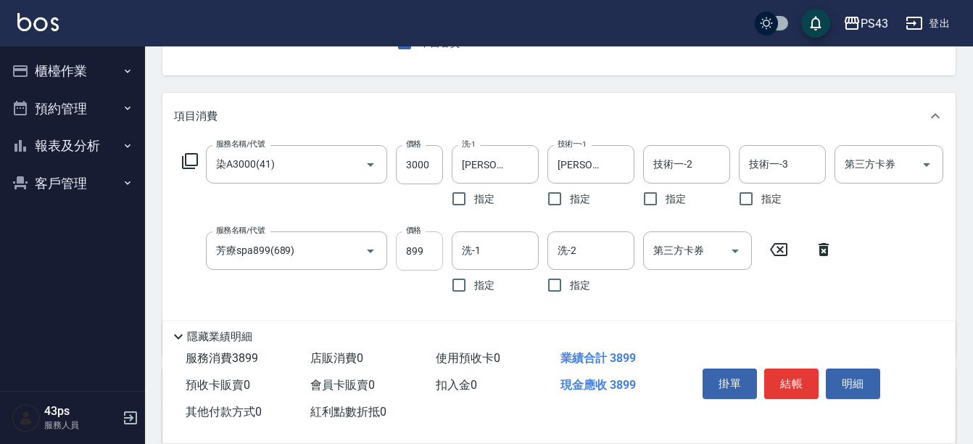
click at [417, 256] on input "899" at bounding box center [419, 250] width 47 height 39
type input "900"
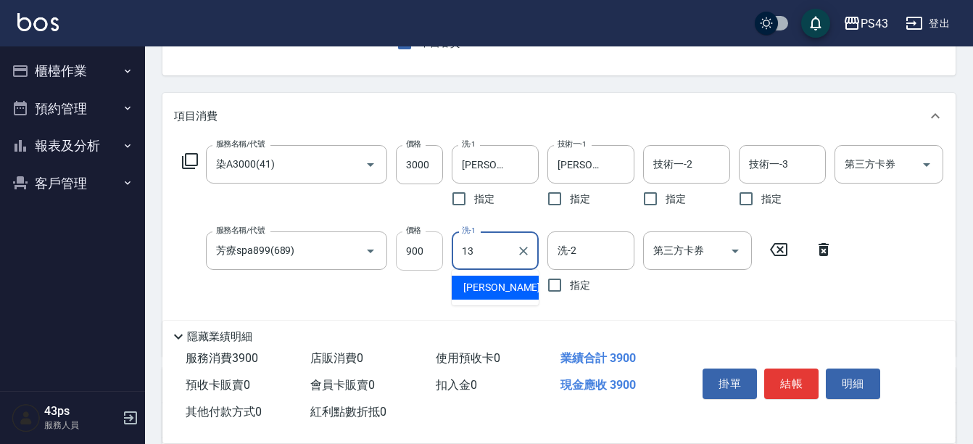
type input "[PERSON_NAME]-13"
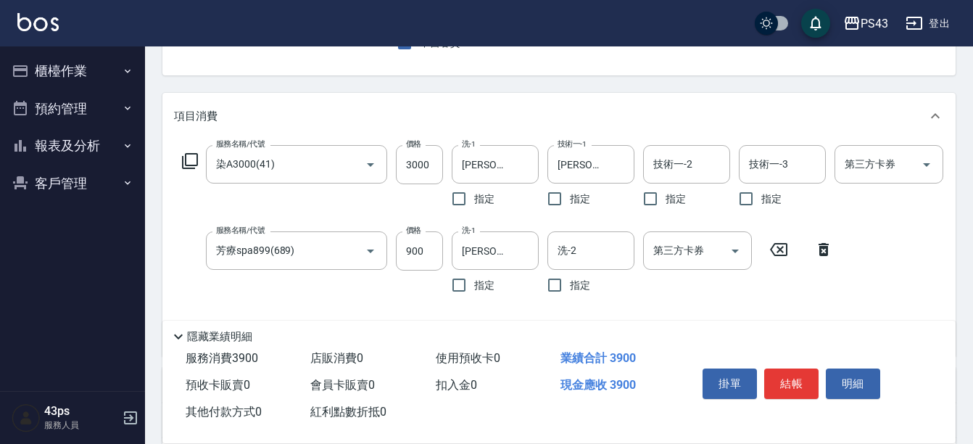
click at [199, 157] on div "服務名稱/代號 染A3000(41) 服務名稱/代號 價格 3000 價格 洗-1 [PERSON_NAME]-13 洗-1 指定 技術一-1 [PERSON…" at bounding box center [581, 179] width 814 height 69
click at [193, 159] on icon at bounding box center [189, 160] width 17 height 17
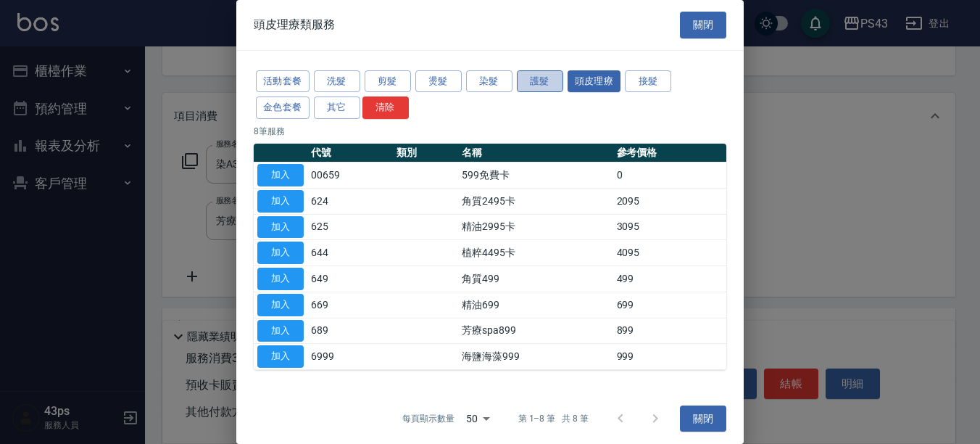
click at [533, 79] on button "護髮" at bounding box center [540, 81] width 46 height 22
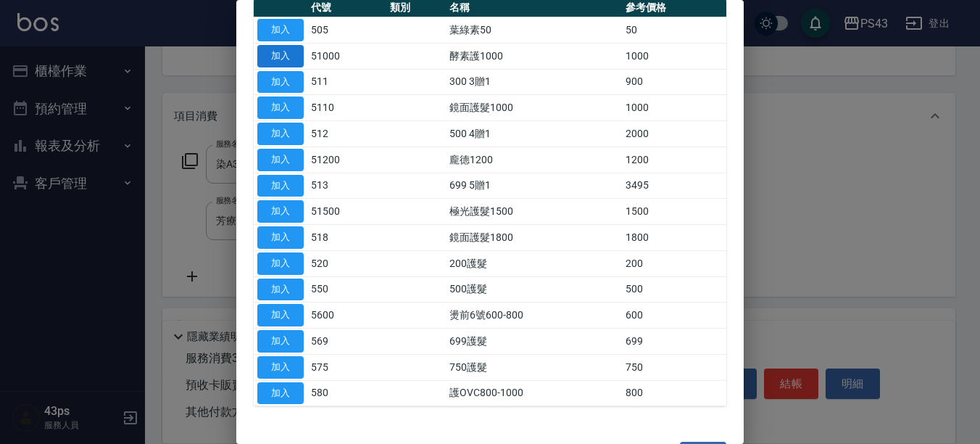
click at [297, 56] on button "加入" at bounding box center [280, 56] width 46 height 22
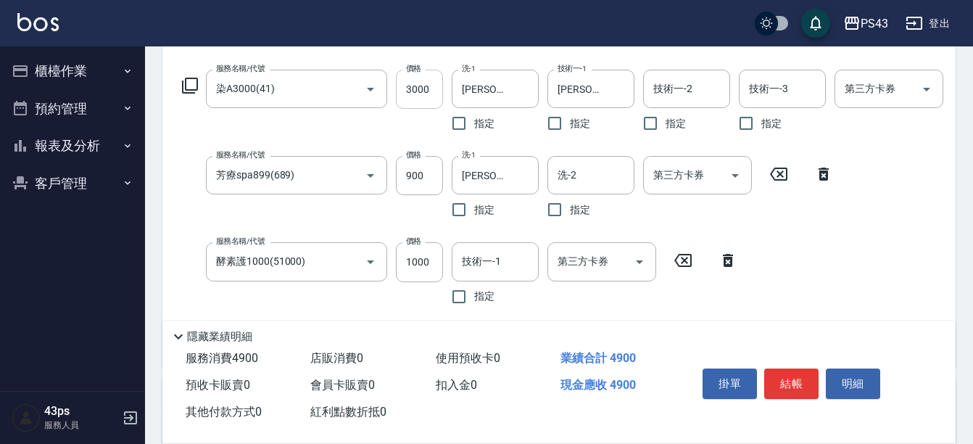
scroll to position [290, 0]
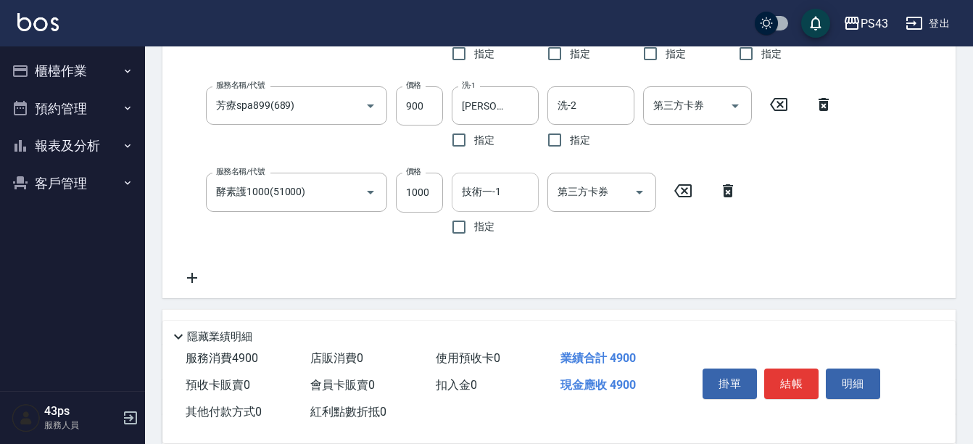
click at [483, 179] on input "技術一-1" at bounding box center [495, 191] width 74 height 25
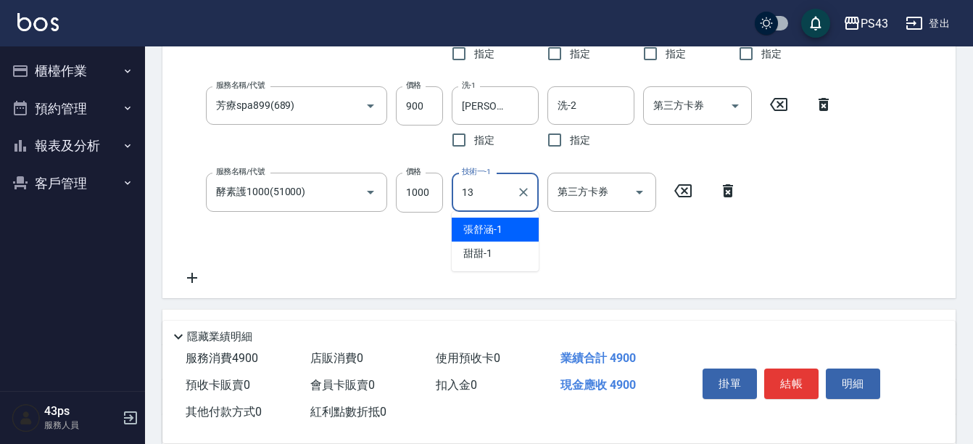
type input "[PERSON_NAME]-13"
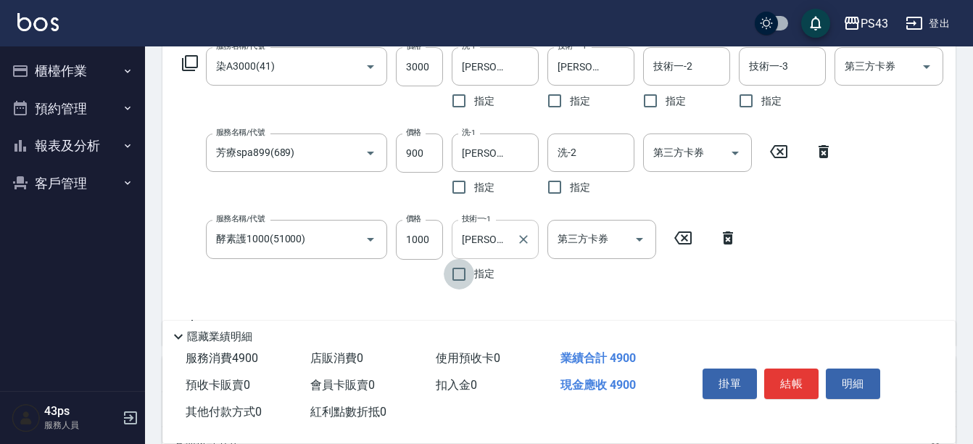
scroll to position [217, 0]
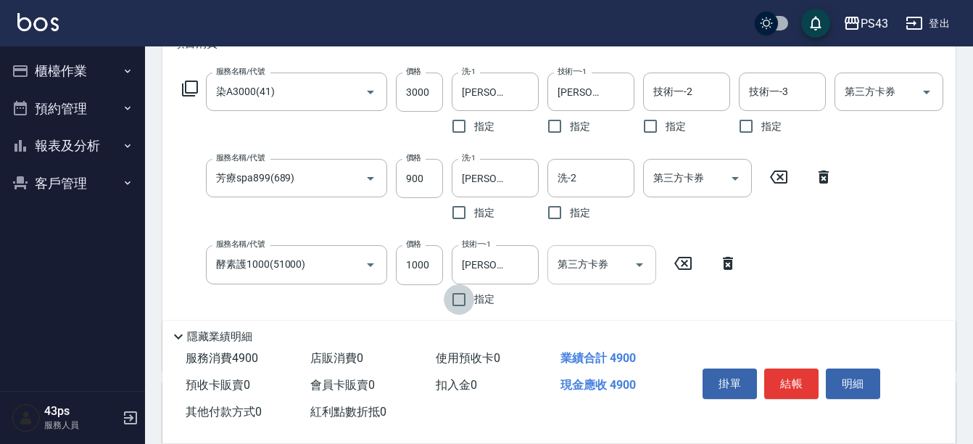
click at [581, 257] on div "第三方卡券 第三方卡券" at bounding box center [601, 264] width 109 height 38
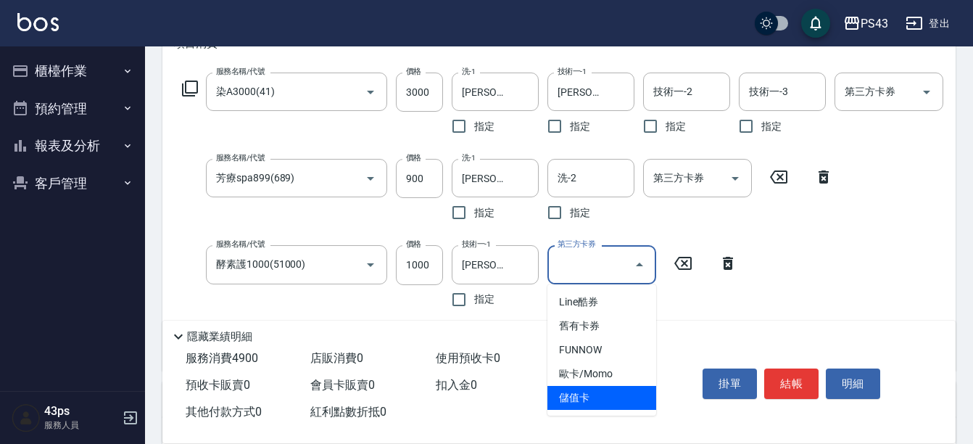
click at [592, 392] on span "儲值卡" at bounding box center [601, 398] width 109 height 24
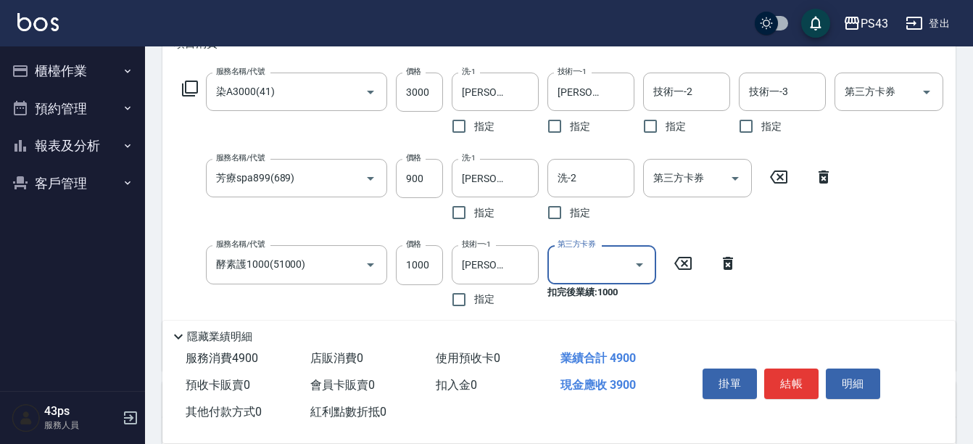
type input "儲值卡"
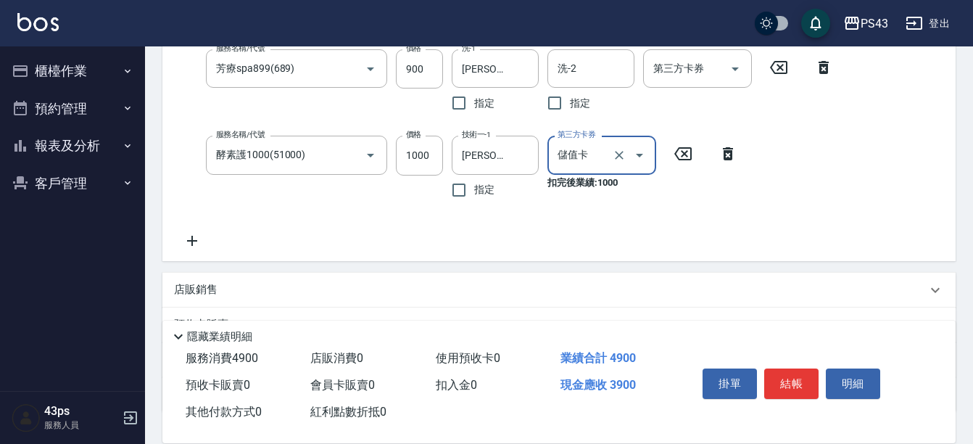
scroll to position [362, 0]
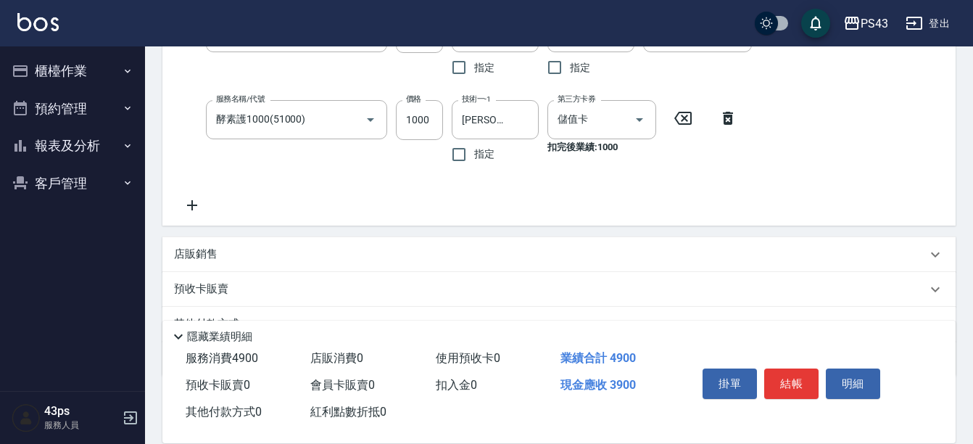
click at [196, 218] on div "服務名稱/代號 染A3000(41) 服務名稱/代號 價格 3000 價格 洗-1 [PERSON_NAME]-13 洗-1 指定 技術一-1 [PERSON…" at bounding box center [558, 73] width 793 height 303
click at [194, 208] on icon at bounding box center [192, 204] width 36 height 17
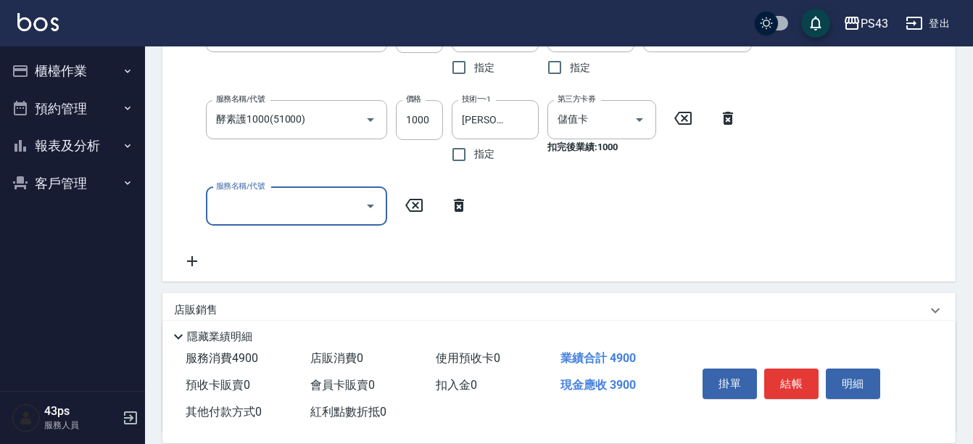
scroll to position [346, 0]
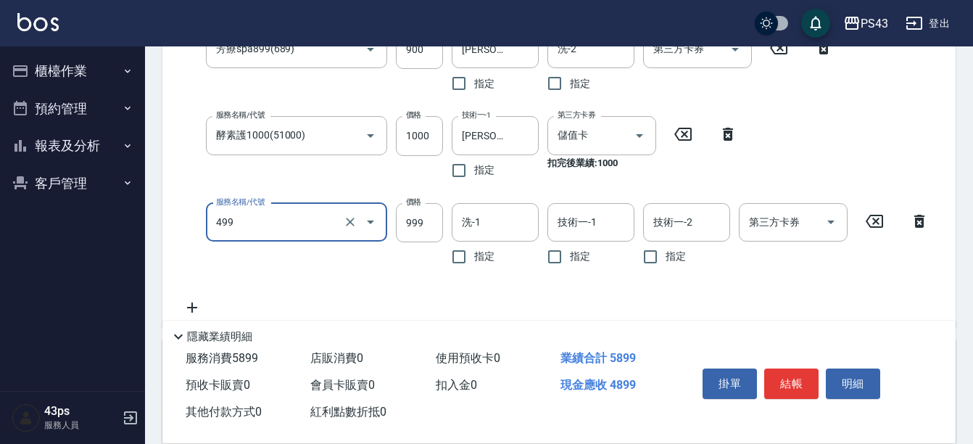
type input "染髮999(499)"
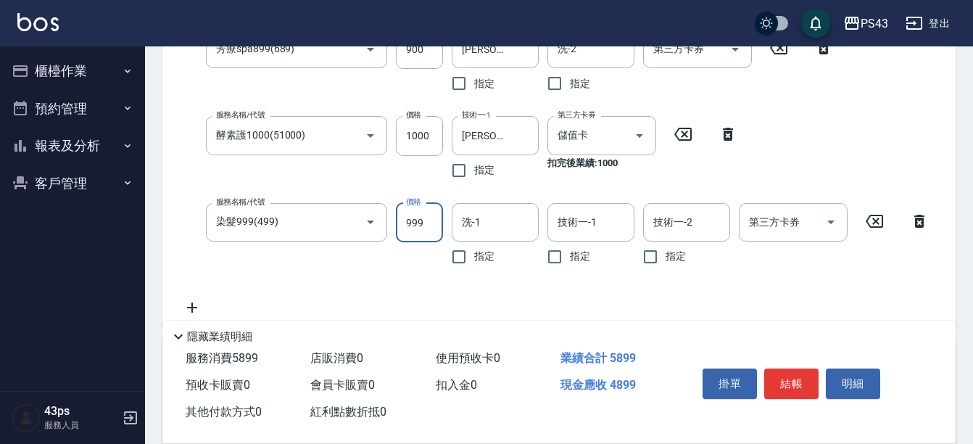
scroll to position [347, 0]
type input "0"
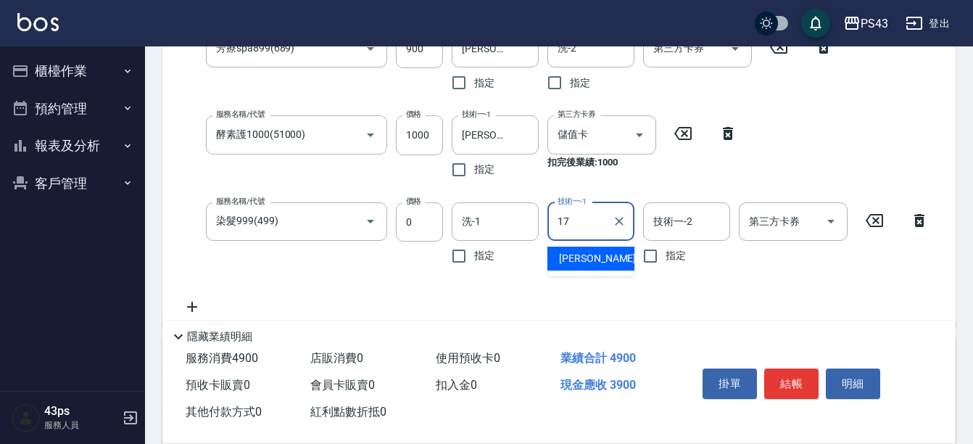
type input "[PERSON_NAME]-17"
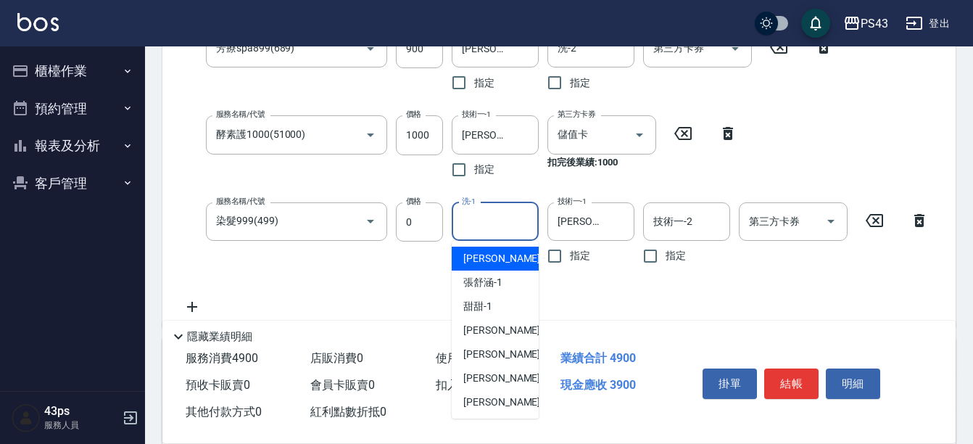
click at [498, 211] on input "洗-1" at bounding box center [495, 221] width 74 height 25
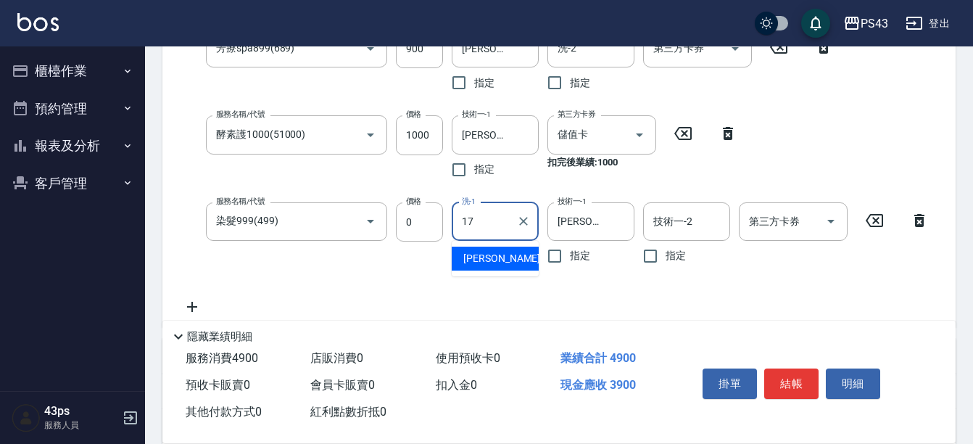
type input "[PERSON_NAME]-17"
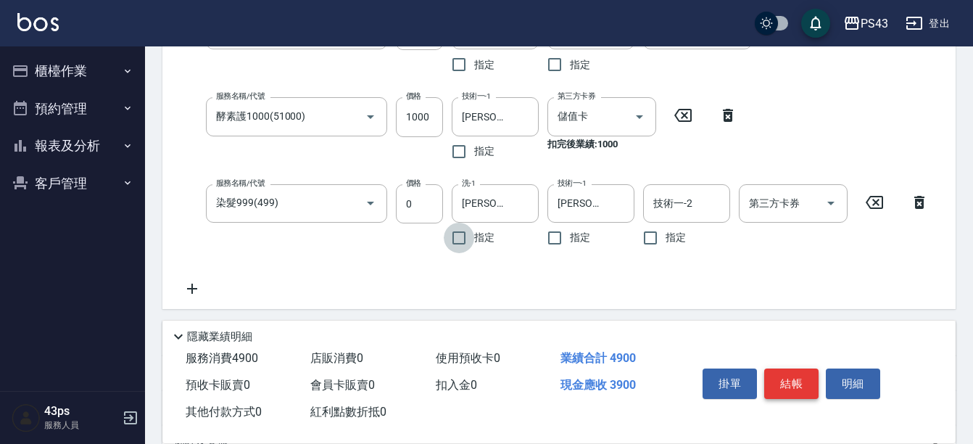
scroll to position [362, 0]
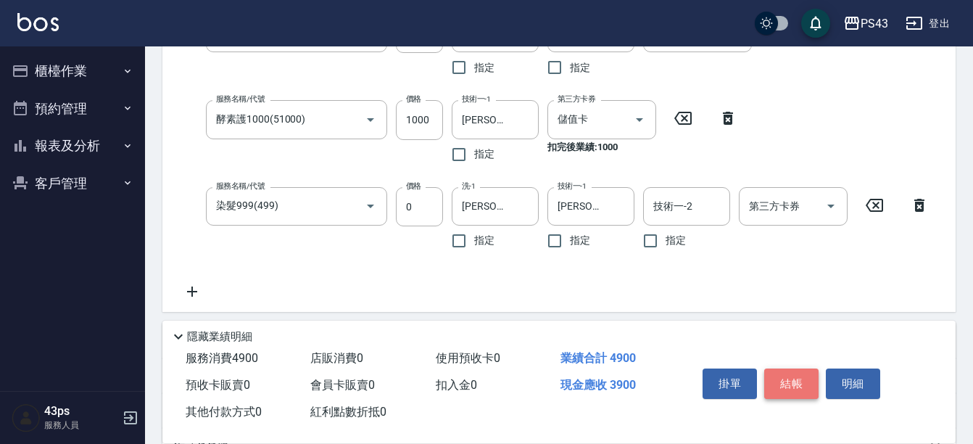
click at [786, 373] on button "結帳" at bounding box center [791, 383] width 54 height 30
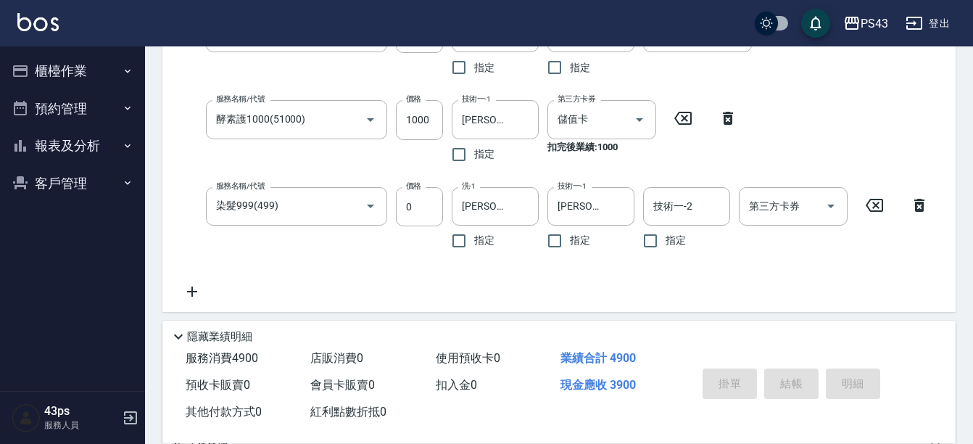
type input "[DATE] 19:51"
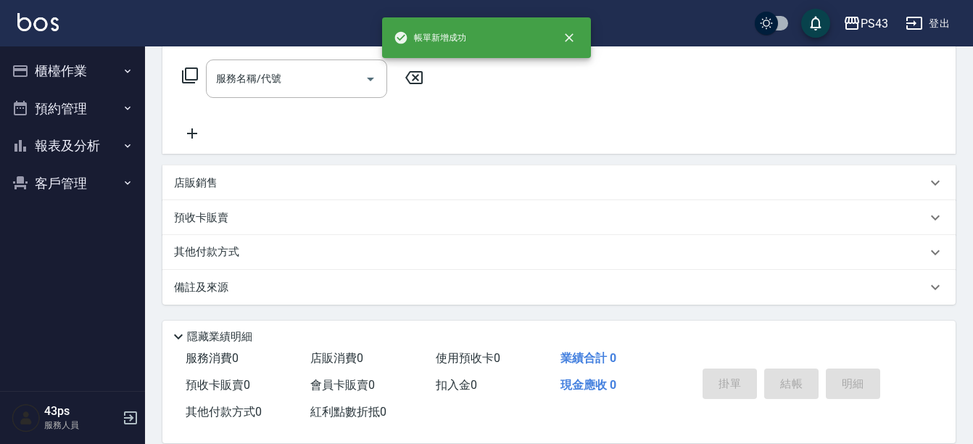
scroll to position [0, 0]
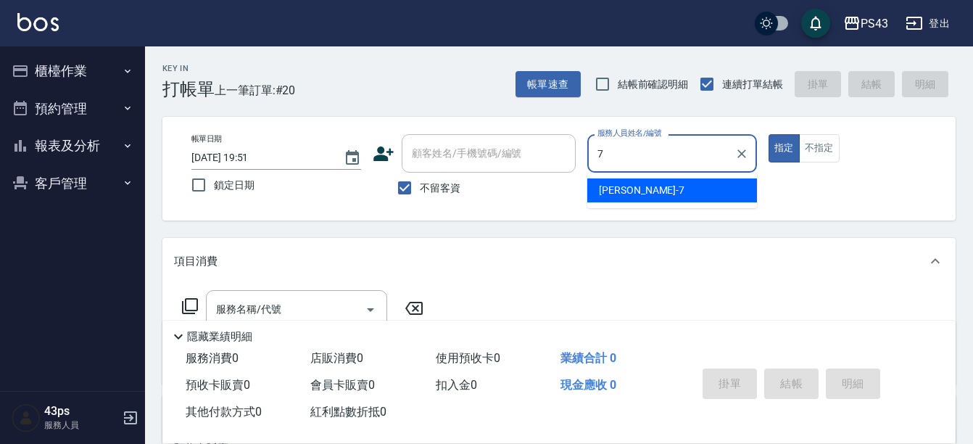
type input "[PERSON_NAME]-7"
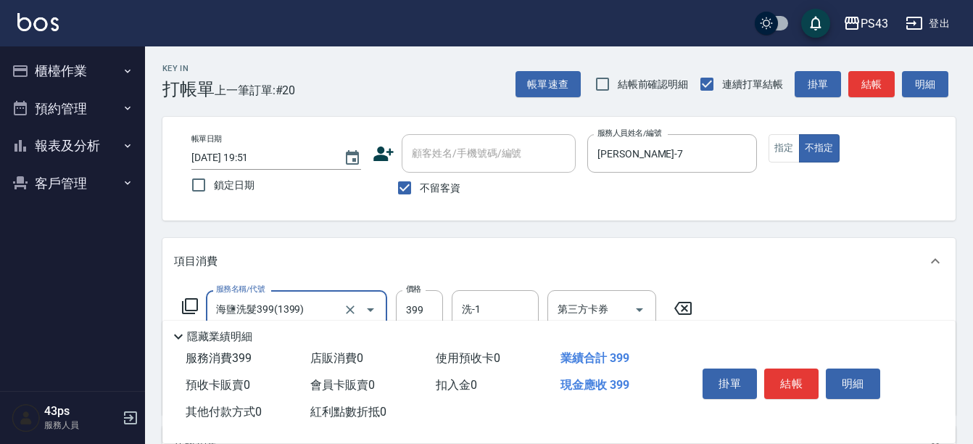
type input "海鹽洗髮399(1399)"
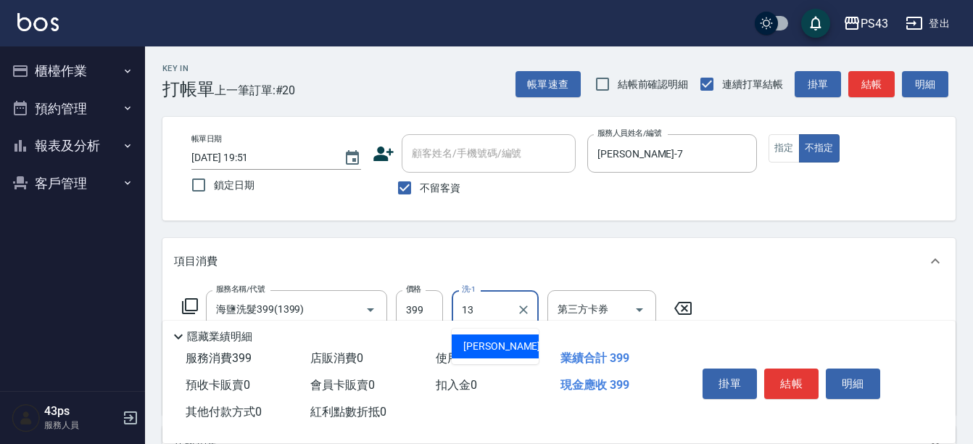
type input "[PERSON_NAME]-13"
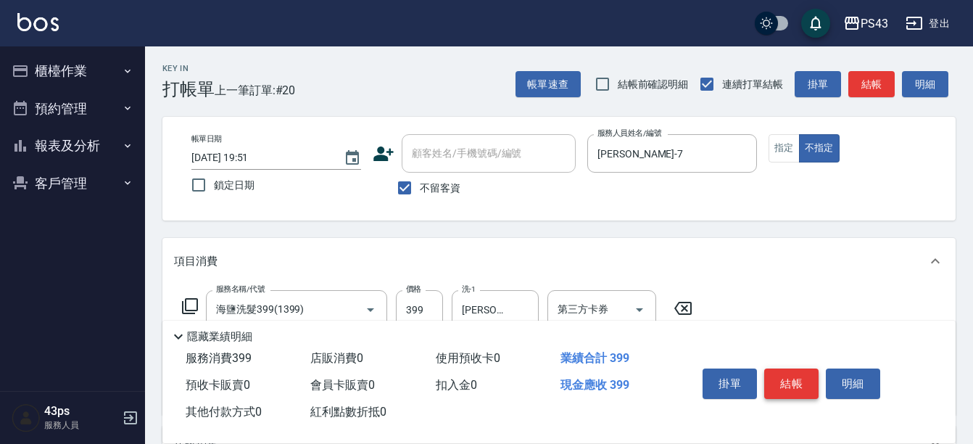
click at [785, 379] on button "結帳" at bounding box center [791, 383] width 54 height 30
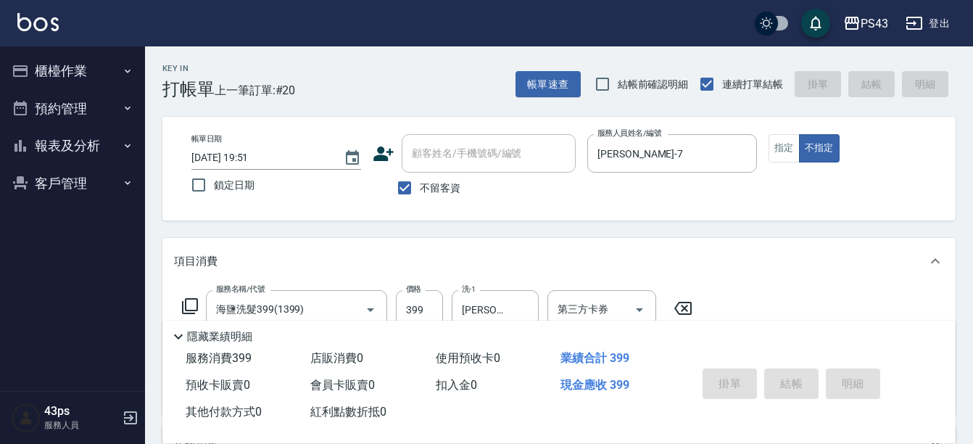
type input "[DATE] 19:53"
